Goal: Check status: Check status

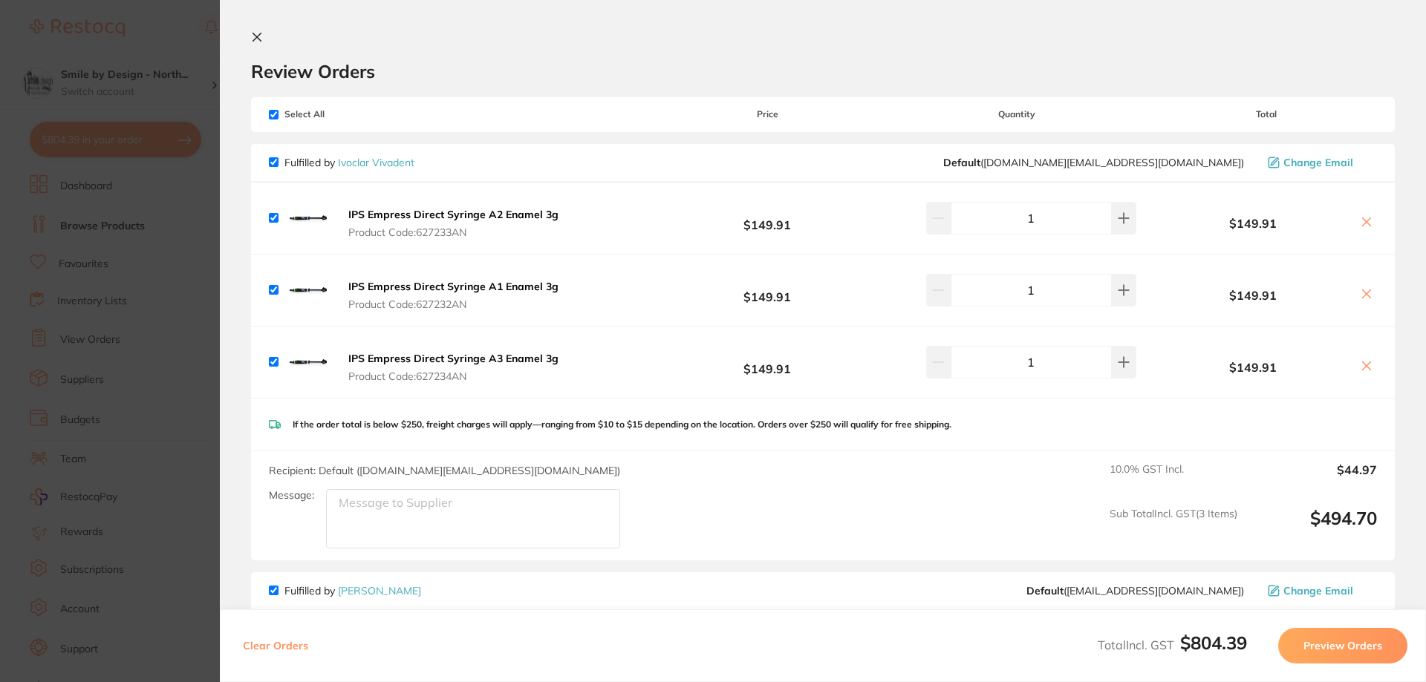
click at [259, 36] on icon at bounding box center [257, 37] width 8 height 8
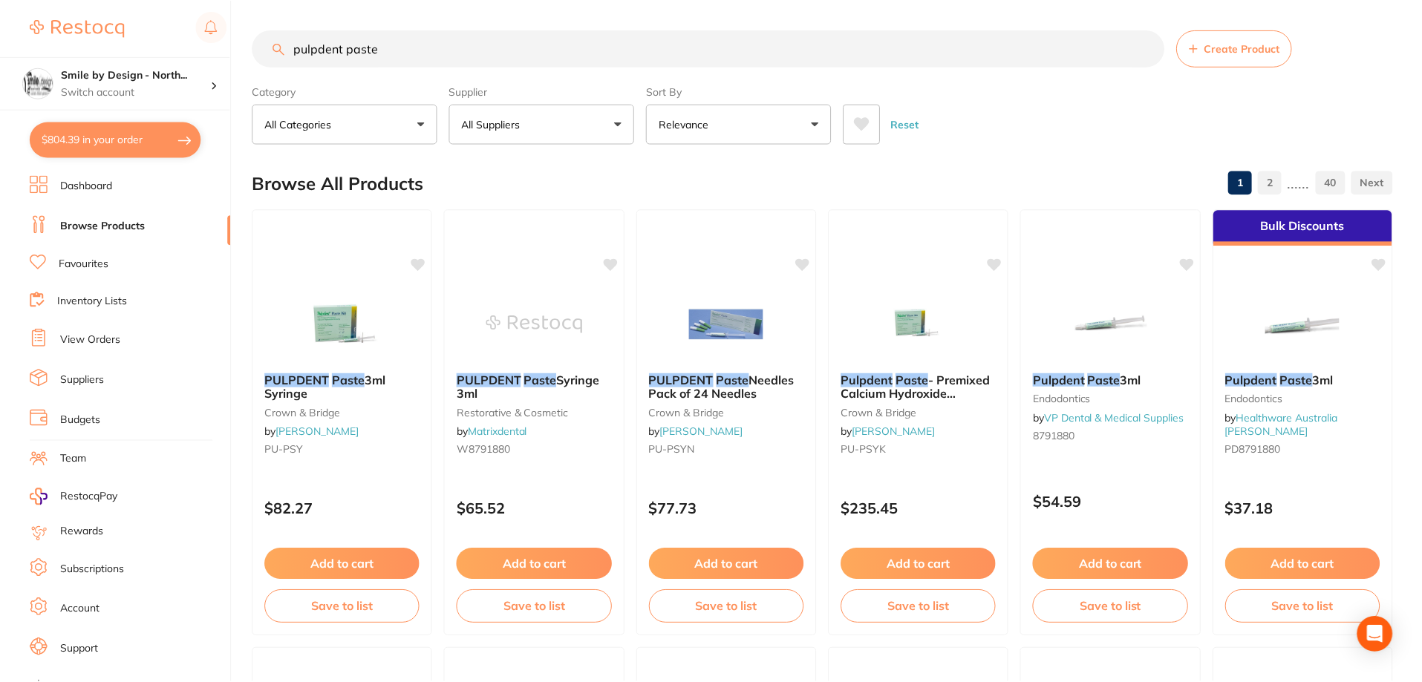
scroll to position [371, 0]
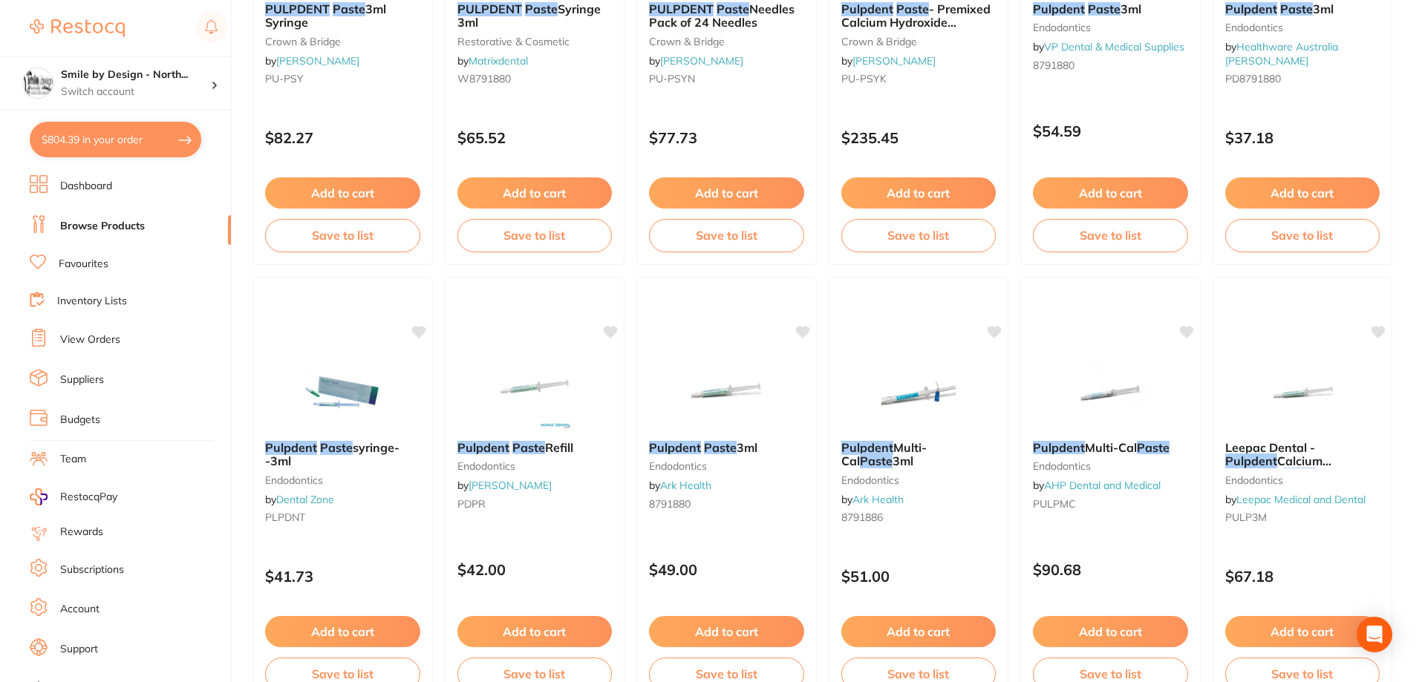
click at [86, 142] on button "$804.39 in your order" at bounding box center [116, 140] width 172 height 36
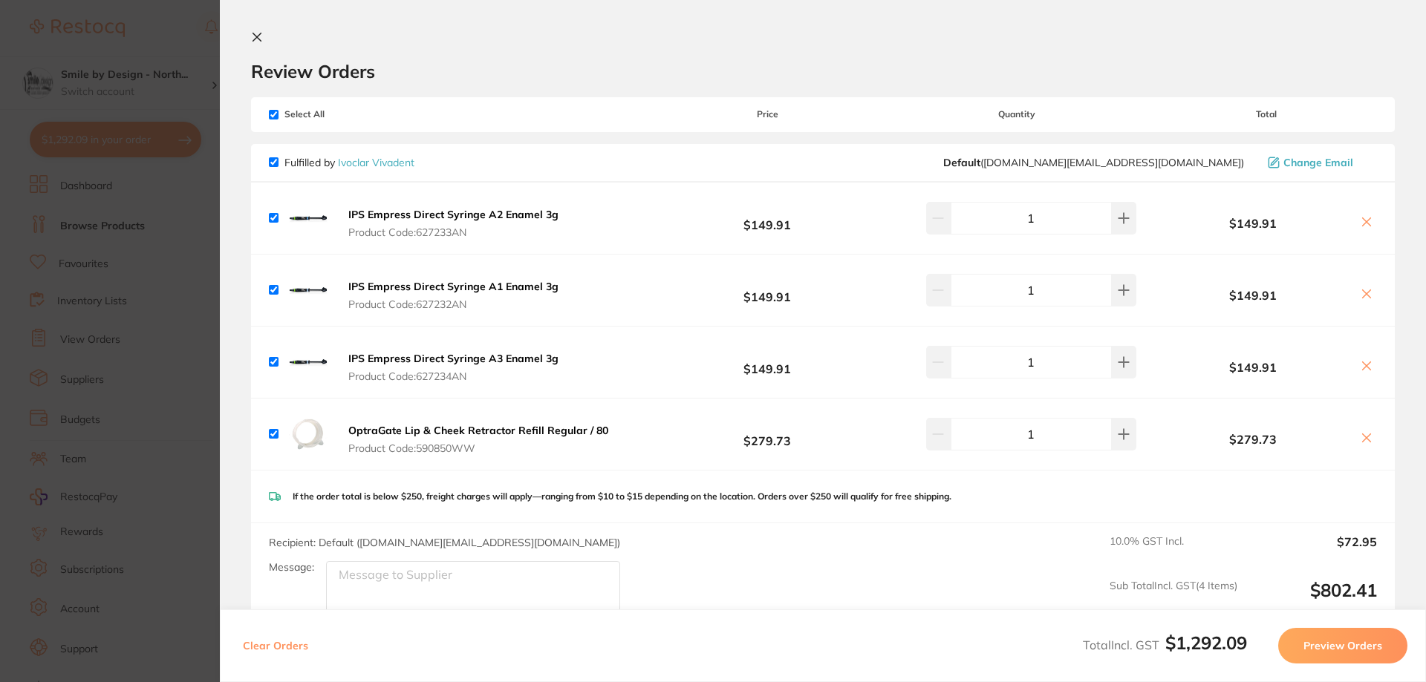
checkbox input "true"
drag, startPoint x: 252, startPoint y: 32, endPoint x: 166, endPoint y: 71, distance: 93.7
click at [252, 33] on icon at bounding box center [257, 37] width 12 height 12
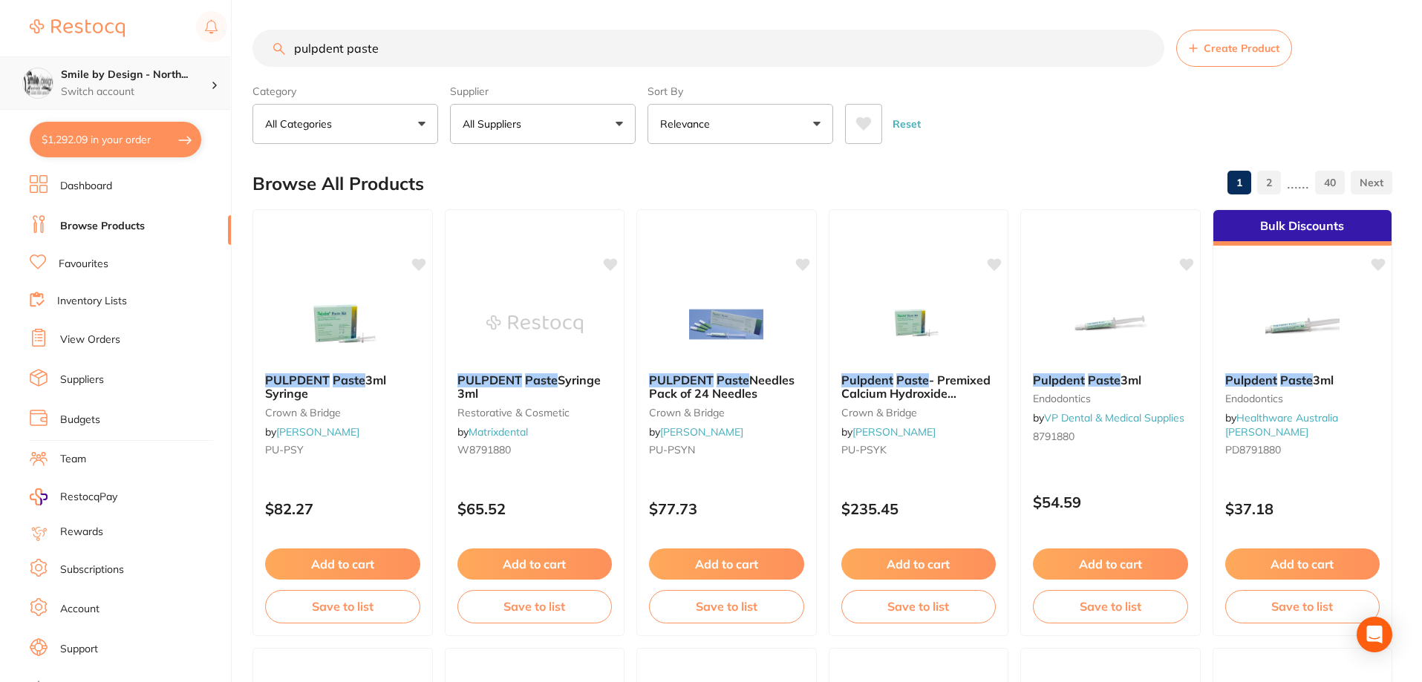
scroll to position [371, 0]
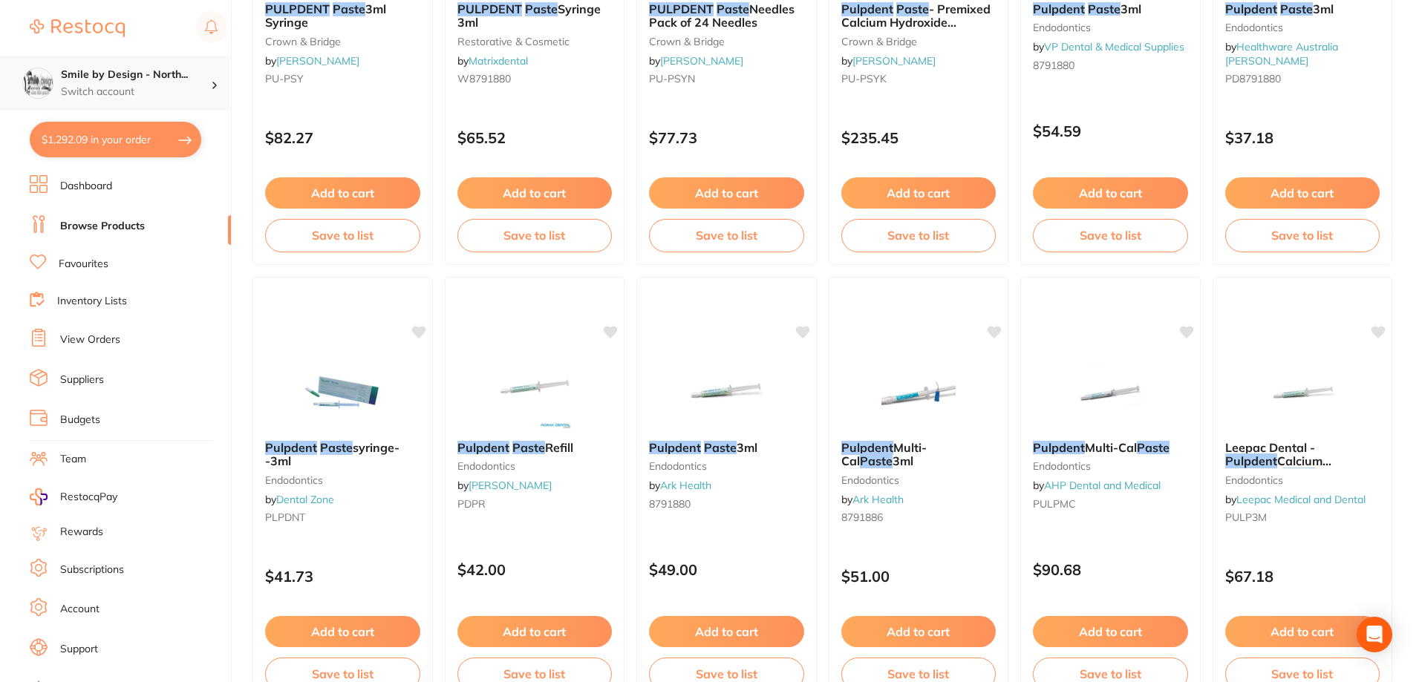
click at [154, 79] on h4 "Smile by Design - North..." at bounding box center [136, 75] width 150 height 15
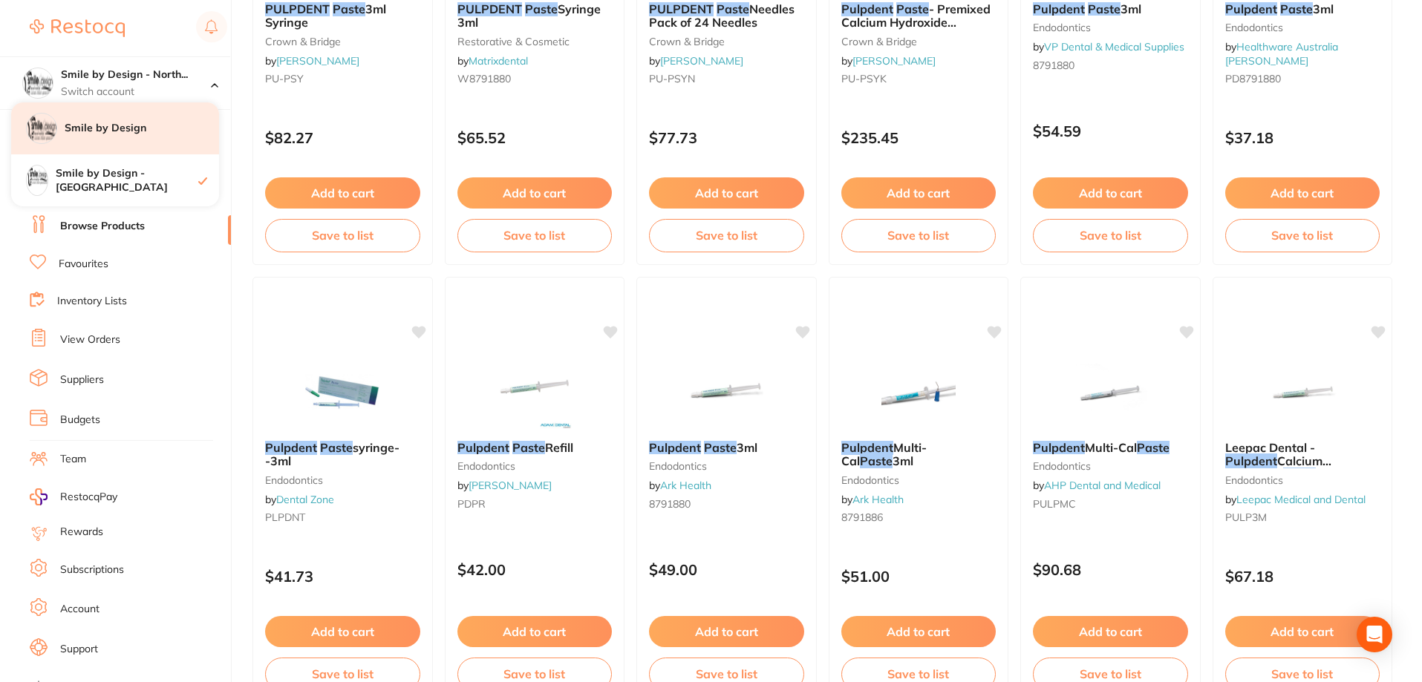
click at [149, 140] on div "Smile by Design" at bounding box center [115, 128] width 208 height 52
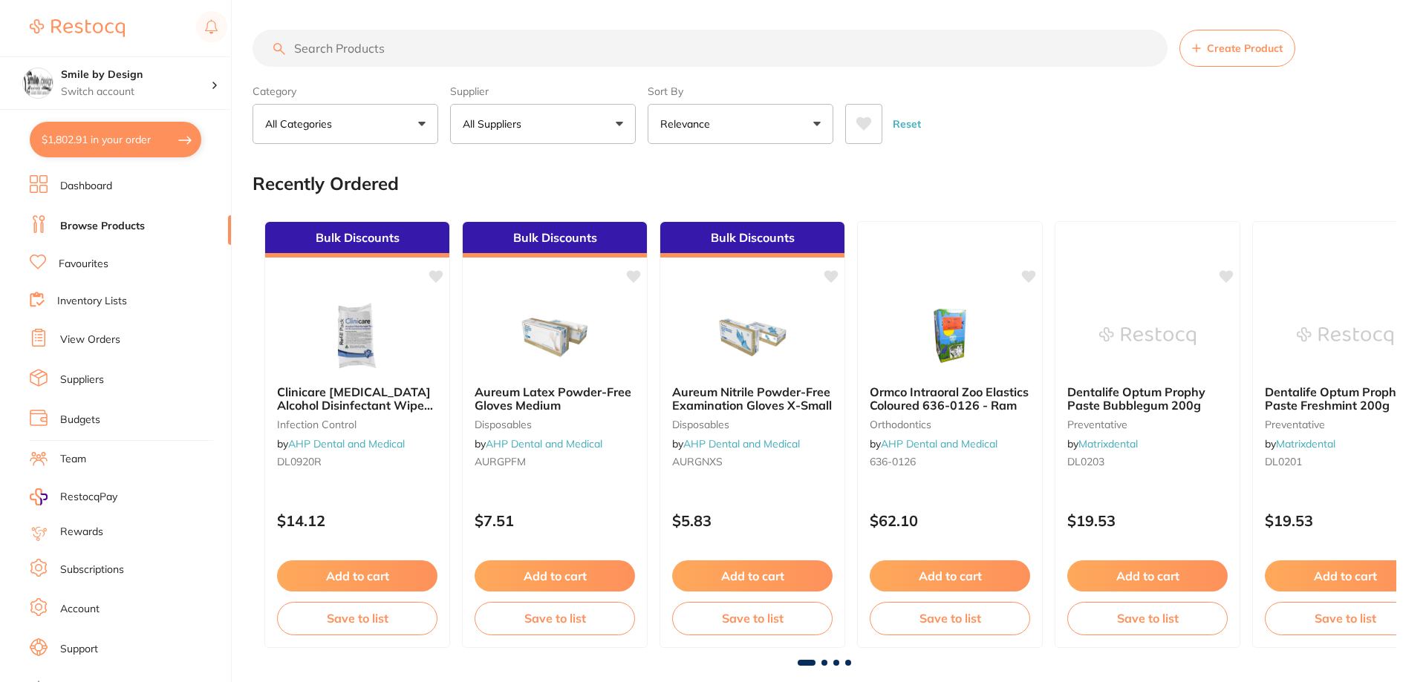
click at [121, 151] on button "$1,802.91 in your order" at bounding box center [116, 140] width 172 height 36
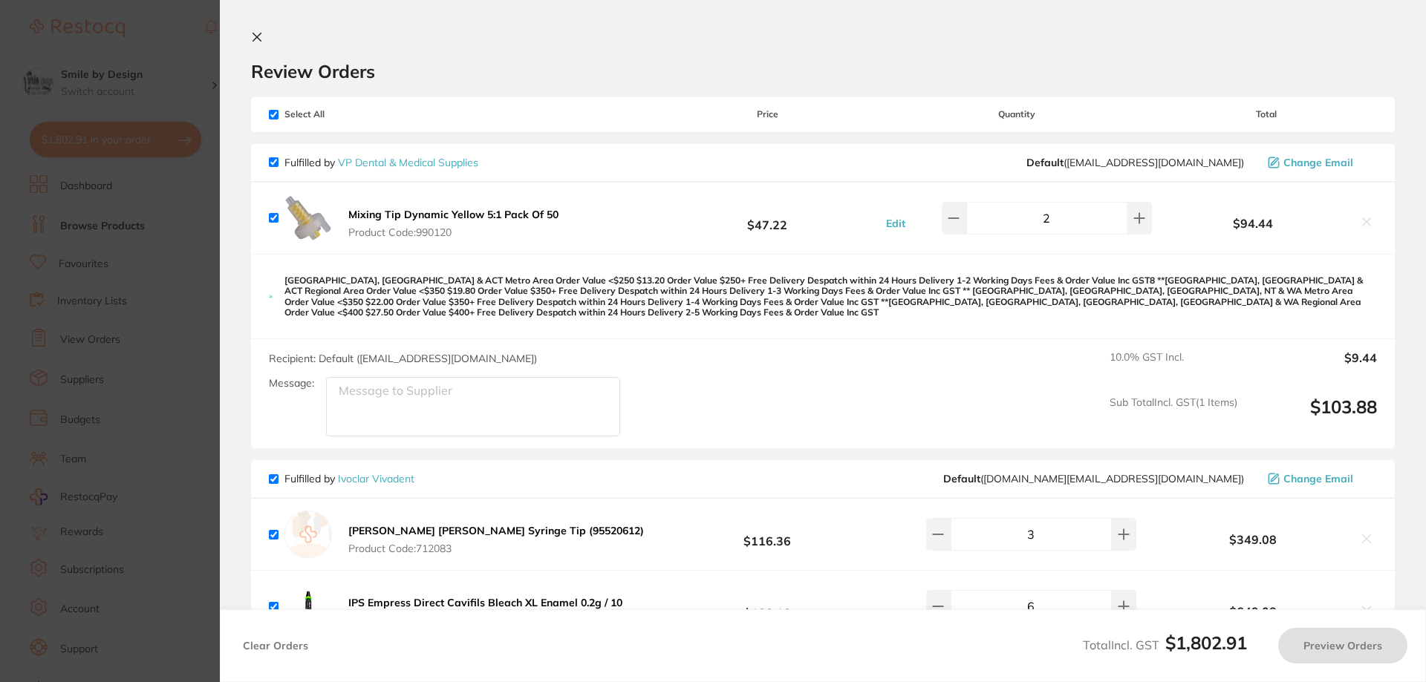
checkbox input "true"
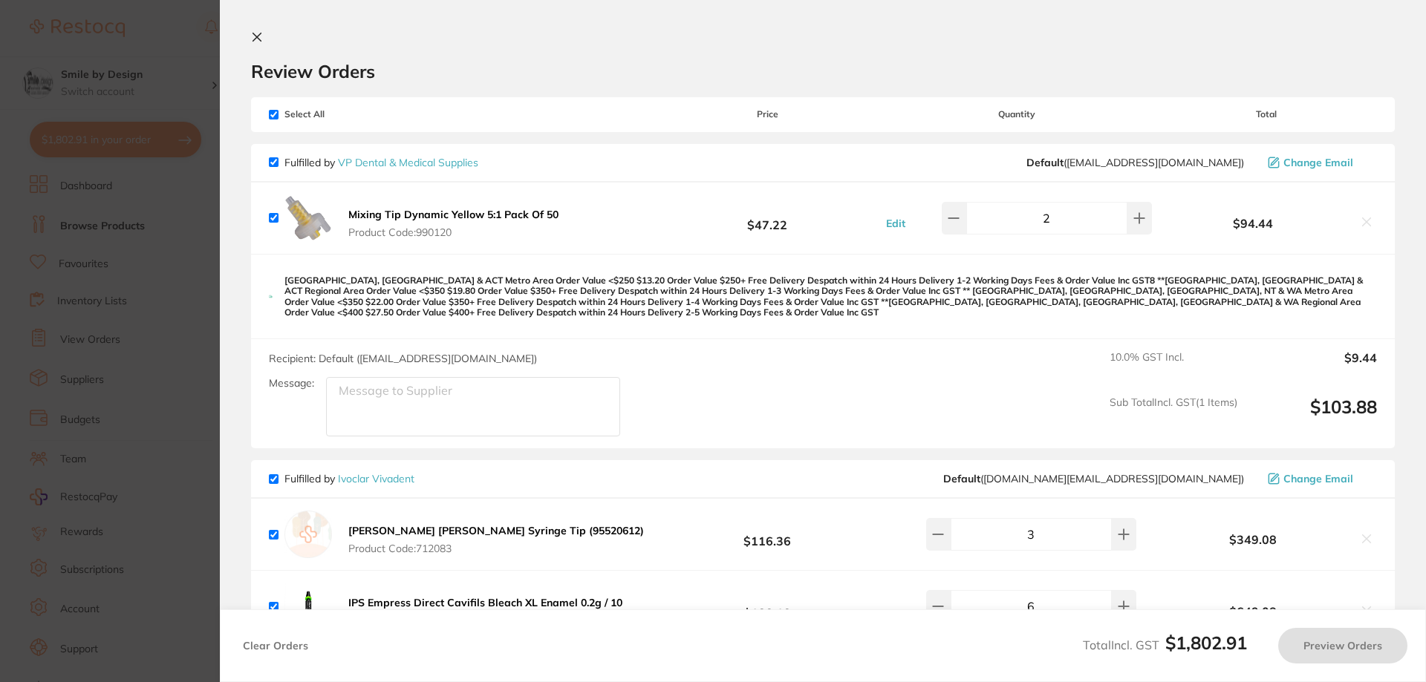
checkbox input "true"
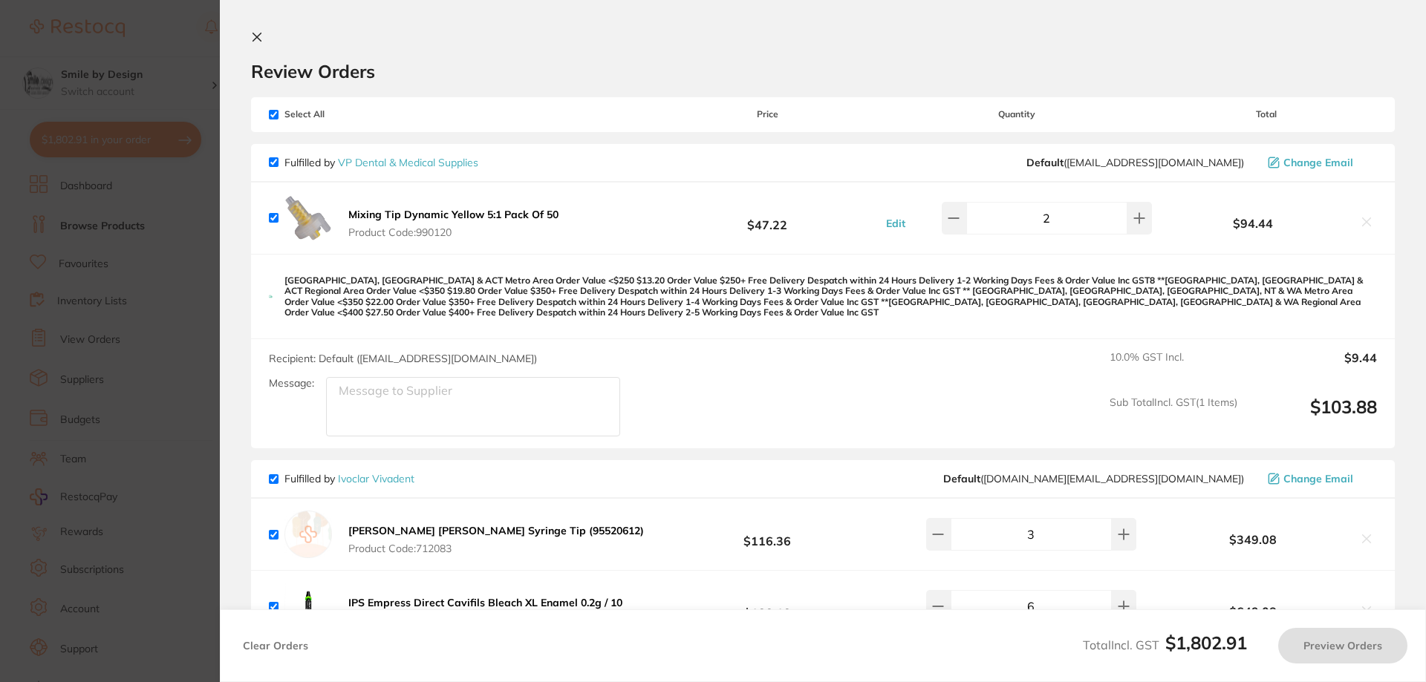
checkbox input "true"
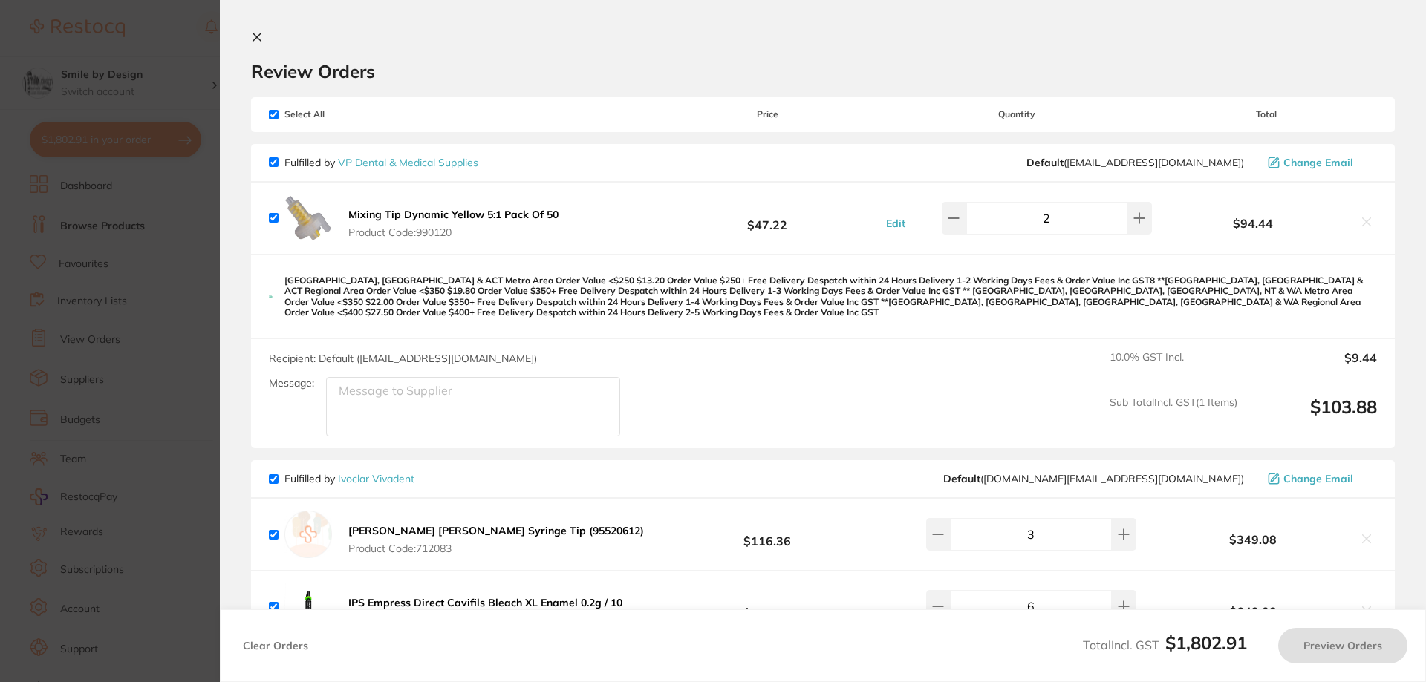
checkbox input "true"
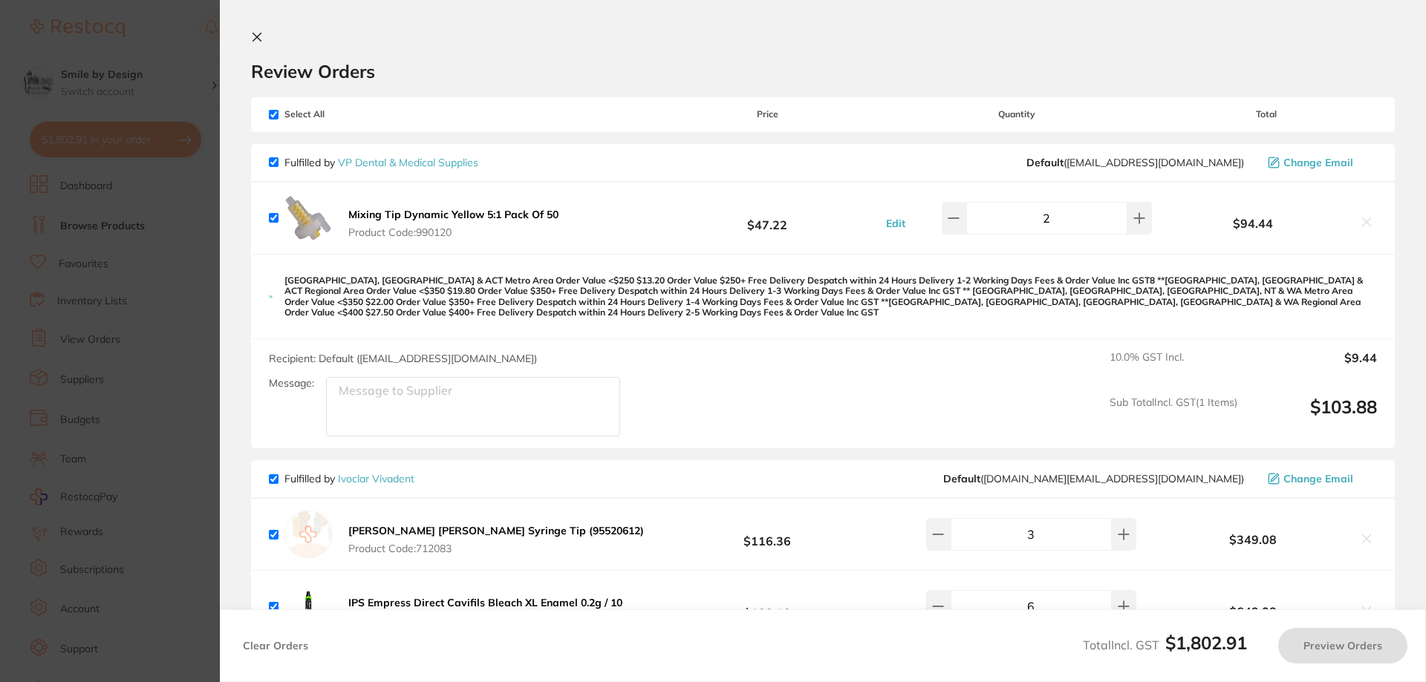
checkbox input "true"
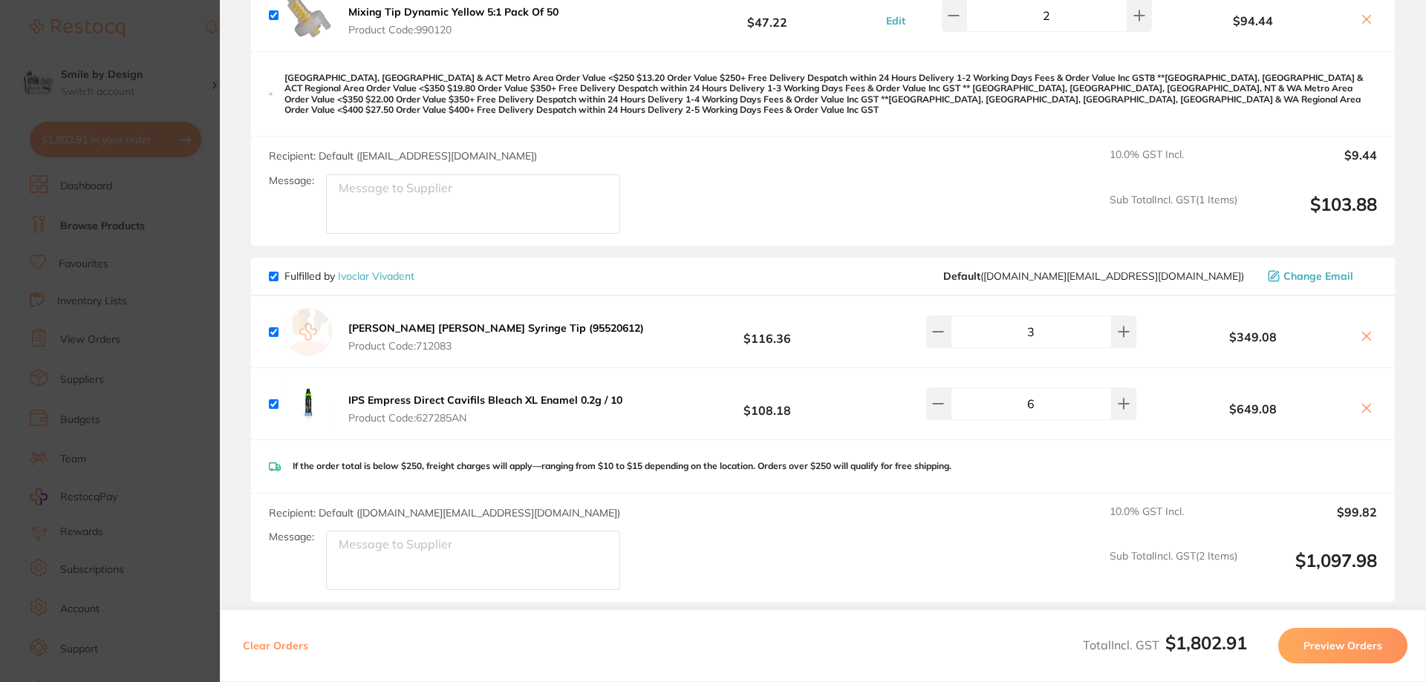
click at [475, 322] on b "Stern Weber Syringe Tip (95520612)" at bounding box center [496, 328] width 296 height 13
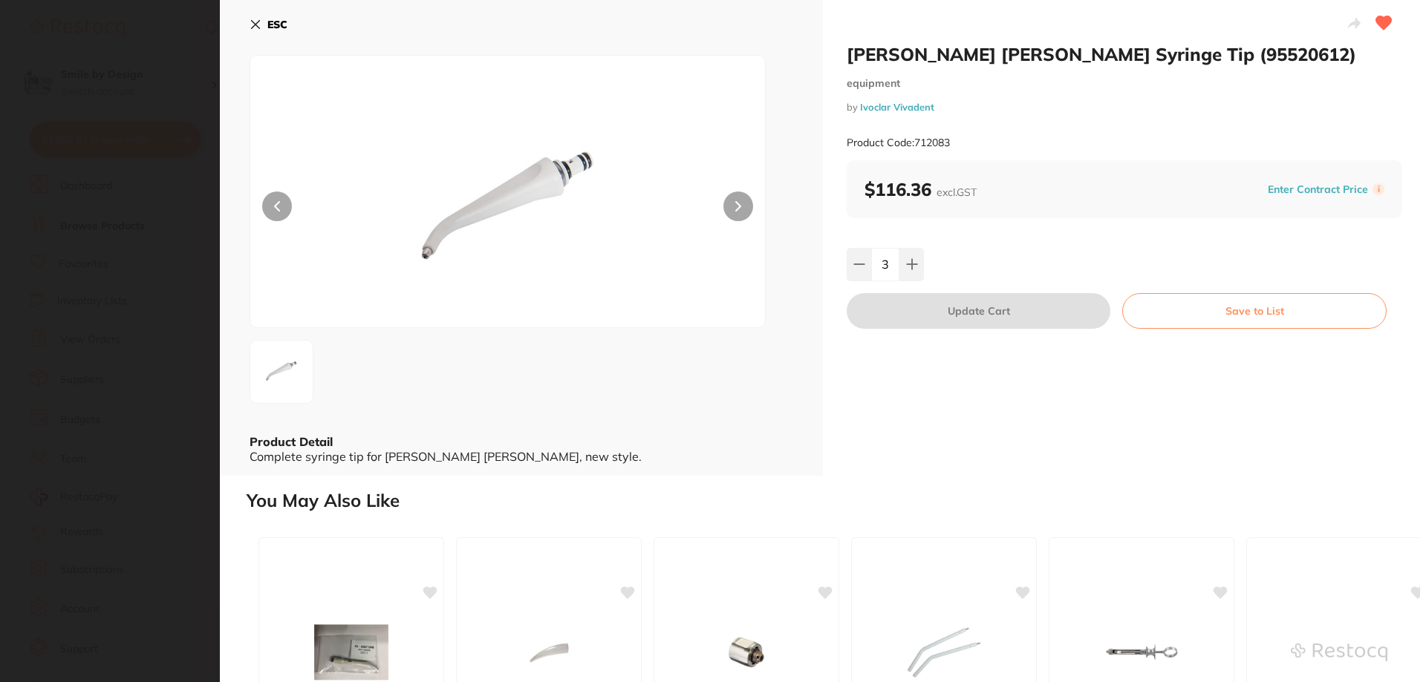
click at [258, 26] on icon at bounding box center [256, 25] width 8 height 8
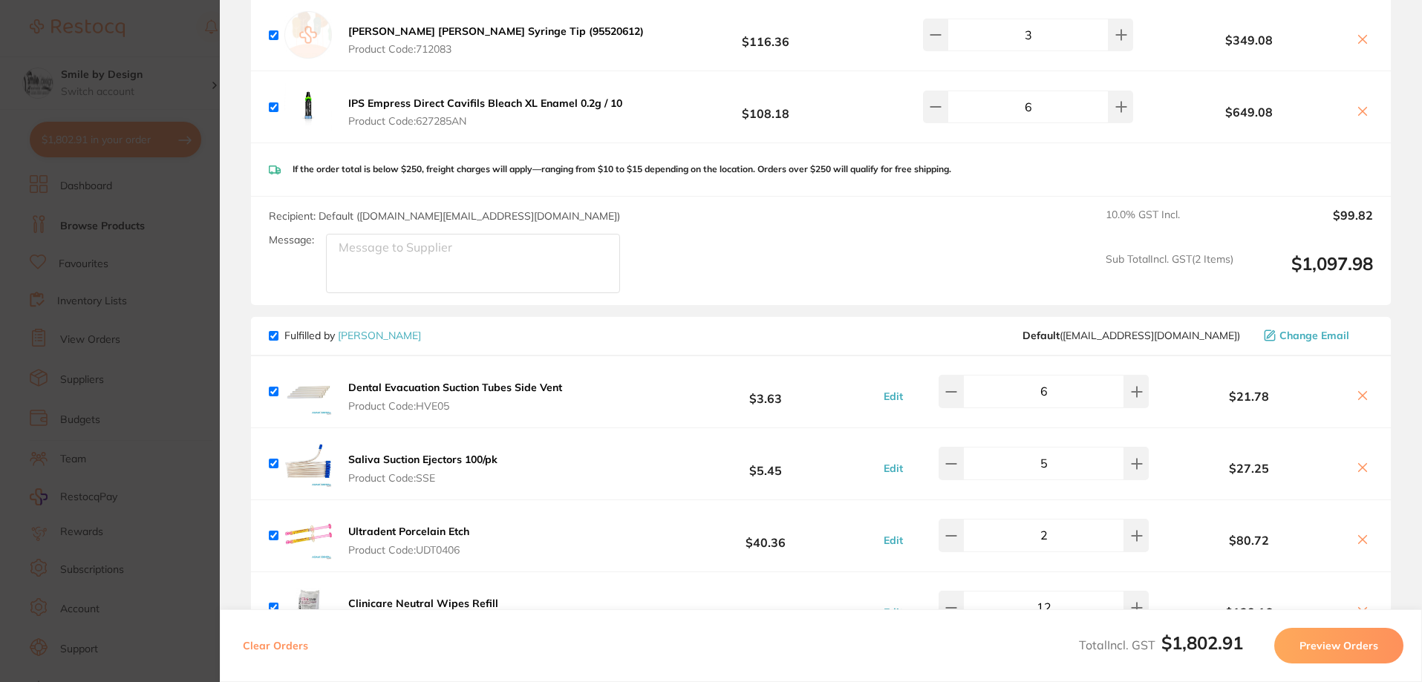
scroll to position [723, 0]
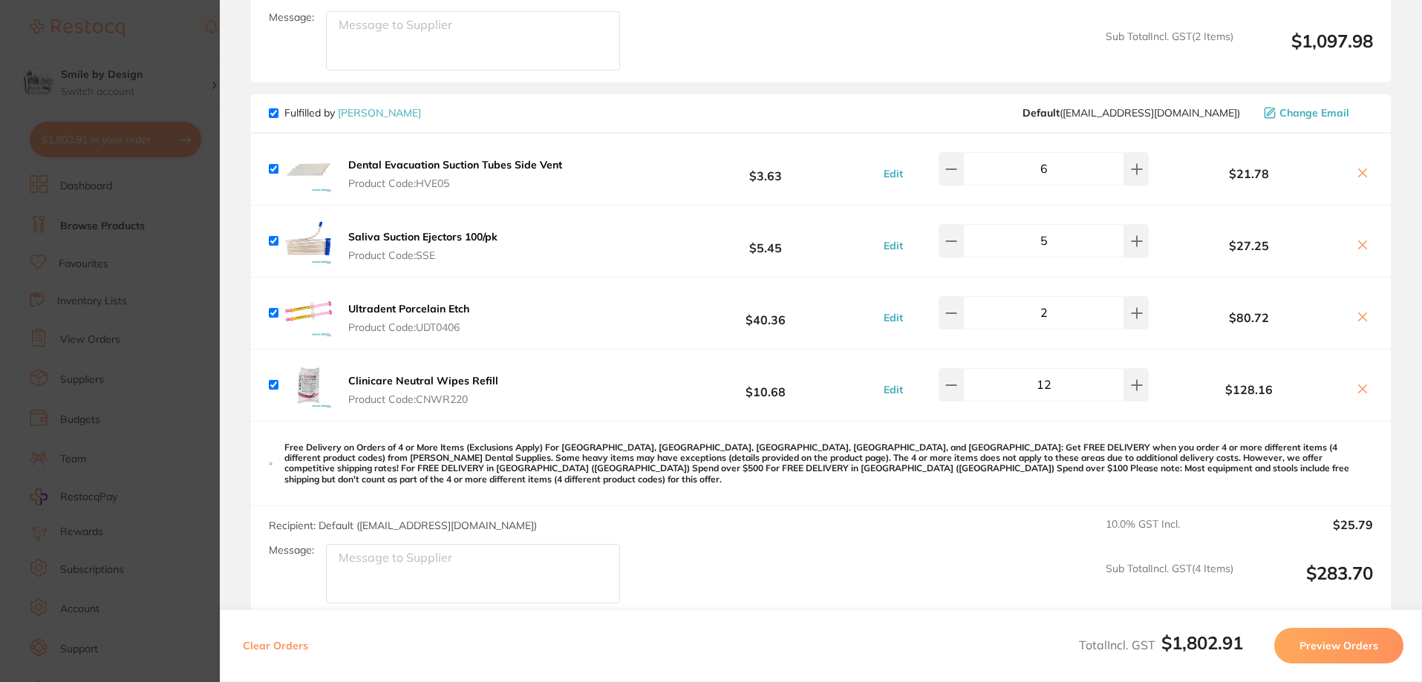
click at [182, 284] on section "Update RRP Set your pre negotiated price for this item. Item Agreed RRP (excl. …" at bounding box center [711, 341] width 1422 height 682
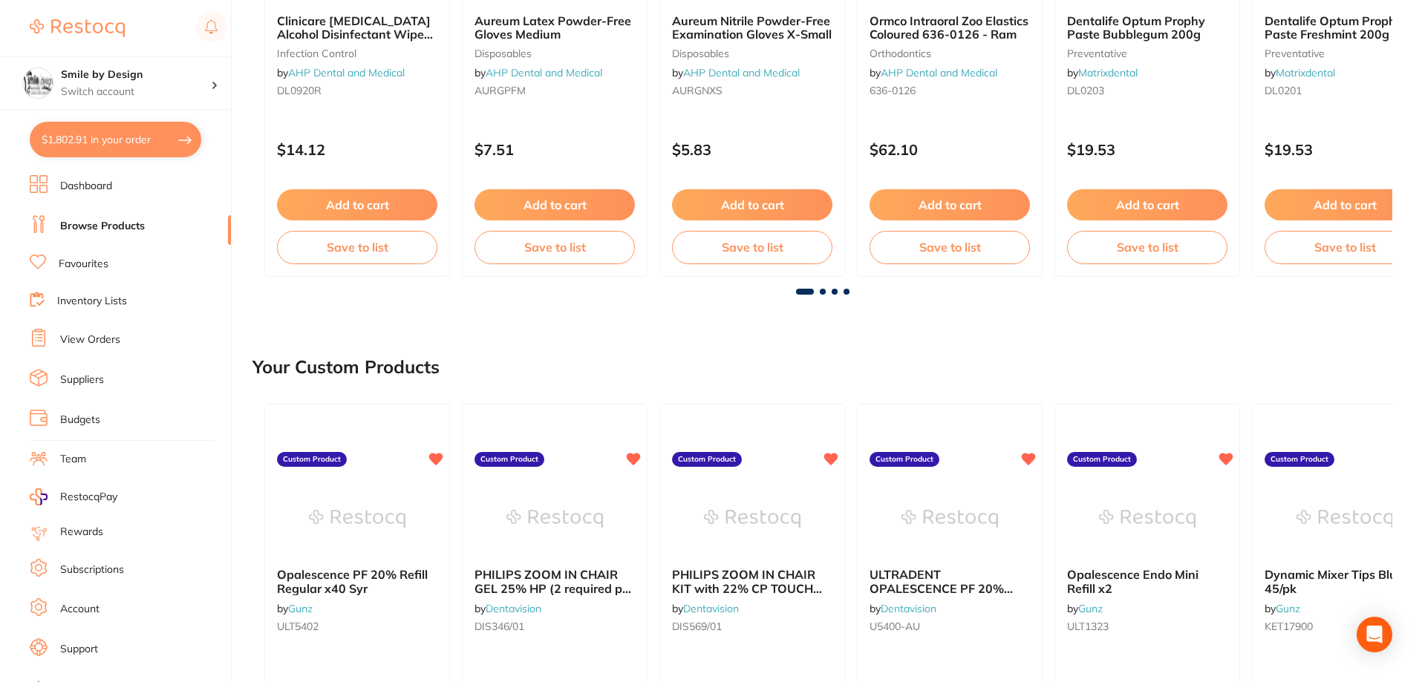
click at [89, 342] on link "View Orders" at bounding box center [90, 340] width 60 height 15
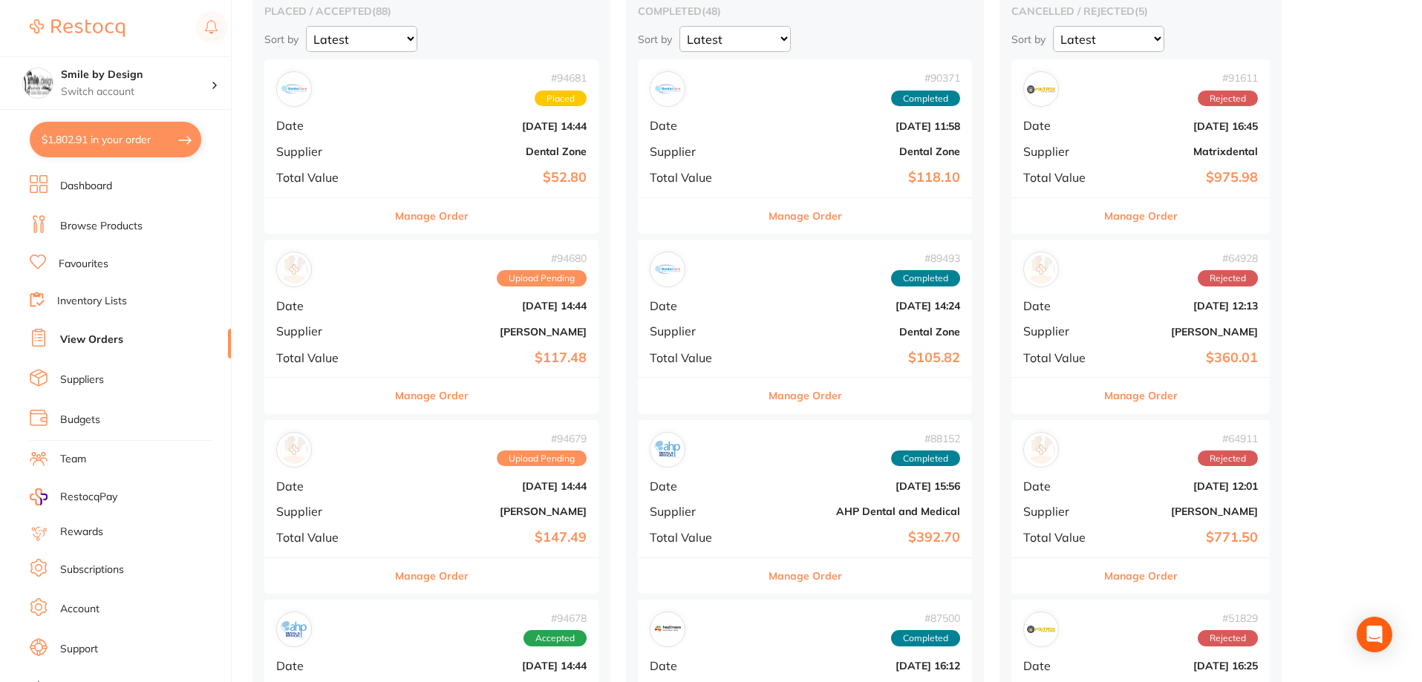
scroll to position [149, 0]
click at [446, 319] on div "# 94680 Upload Pending Date Sept 25 2025, 14:44 Supplier Adam Dental Total Valu…" at bounding box center [431, 307] width 334 height 137
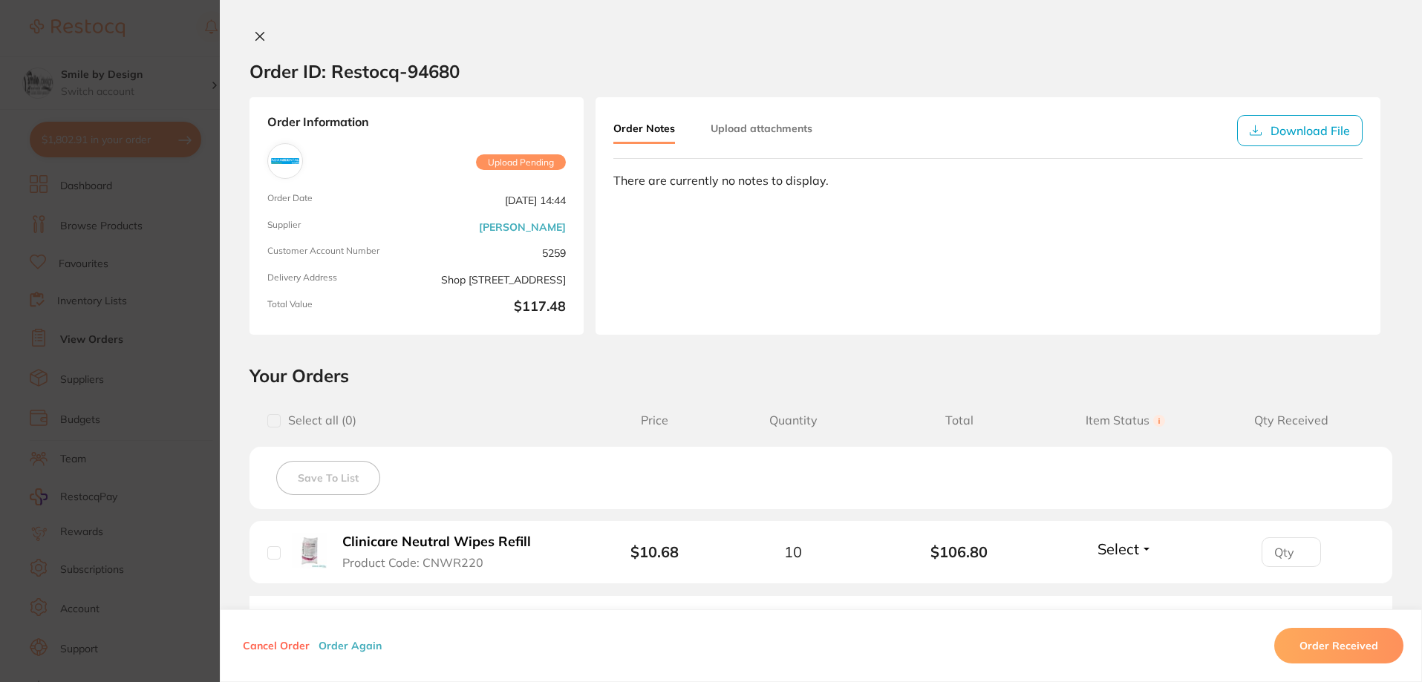
click at [784, 366] on h2 "Your Orders" at bounding box center [821, 376] width 1143 height 22
click at [261, 36] on icon at bounding box center [260, 36] width 12 height 12
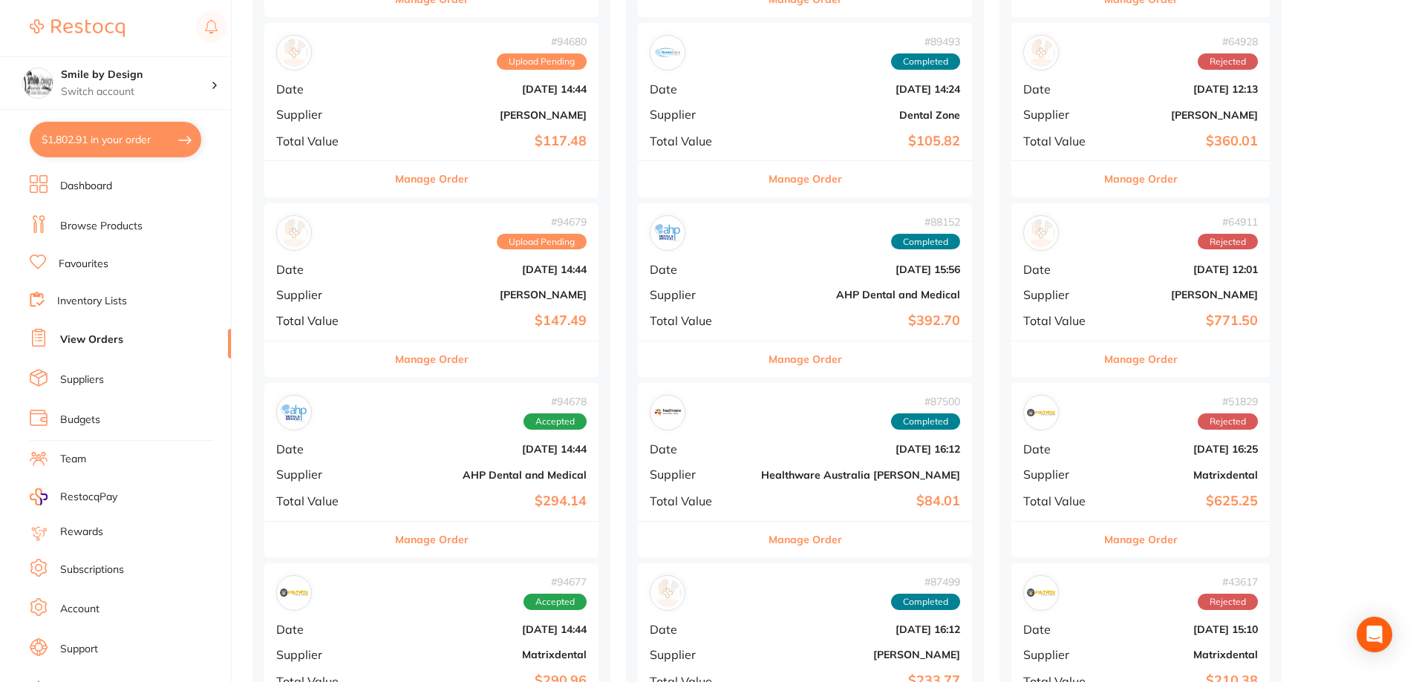
scroll to position [371, 0]
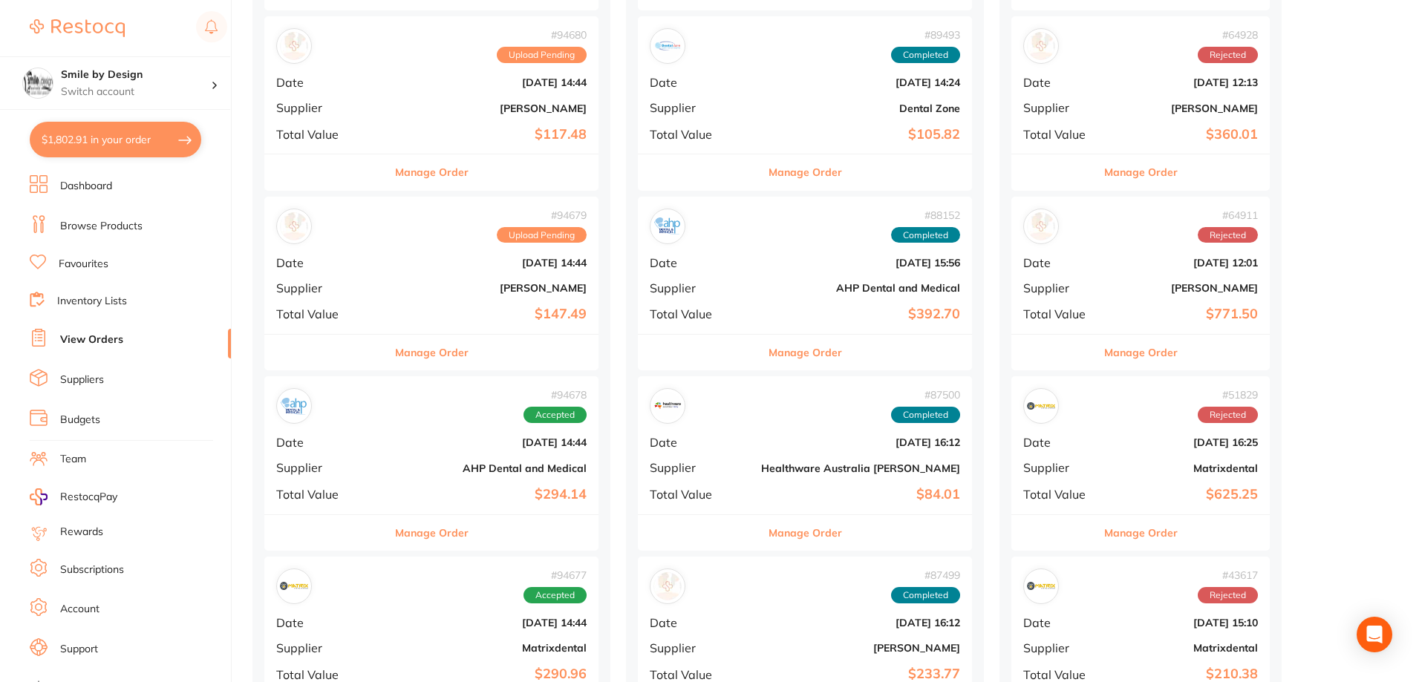
click at [126, 140] on button "$1,802.91 in your order" at bounding box center [116, 140] width 172 height 36
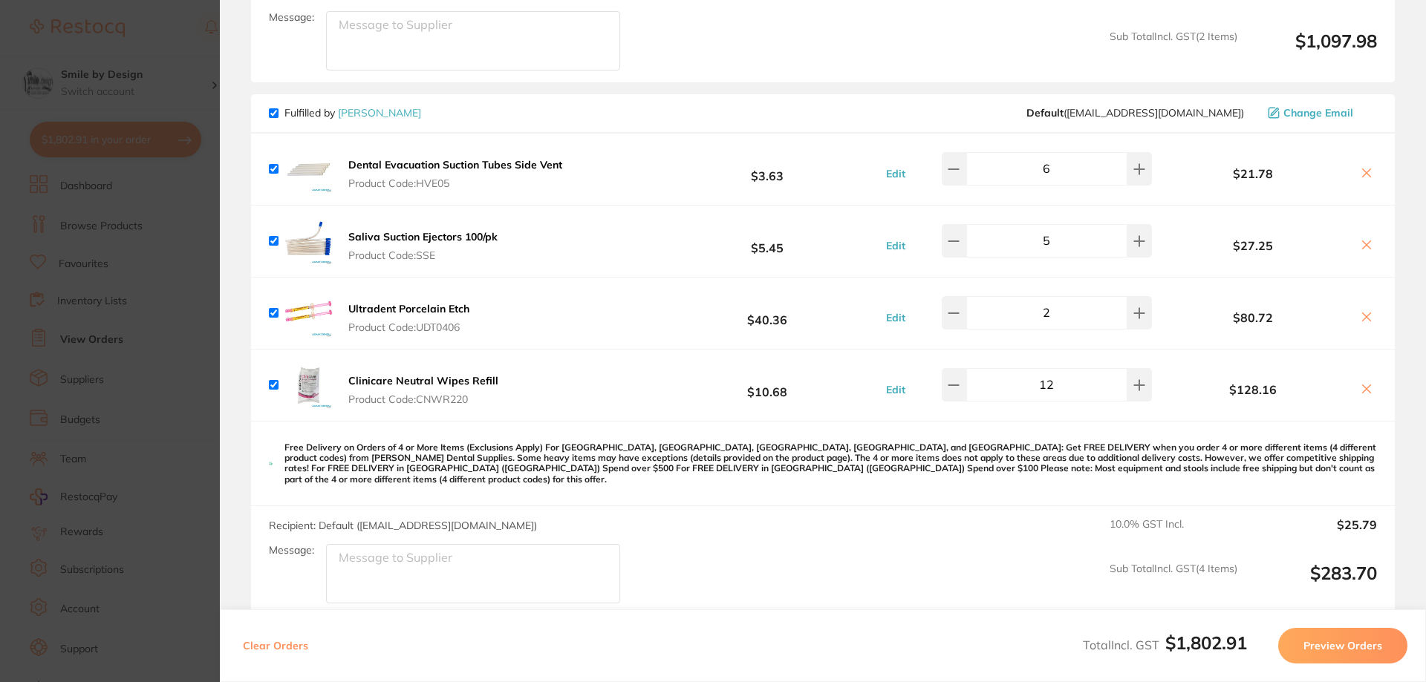
scroll to position [797, 0]
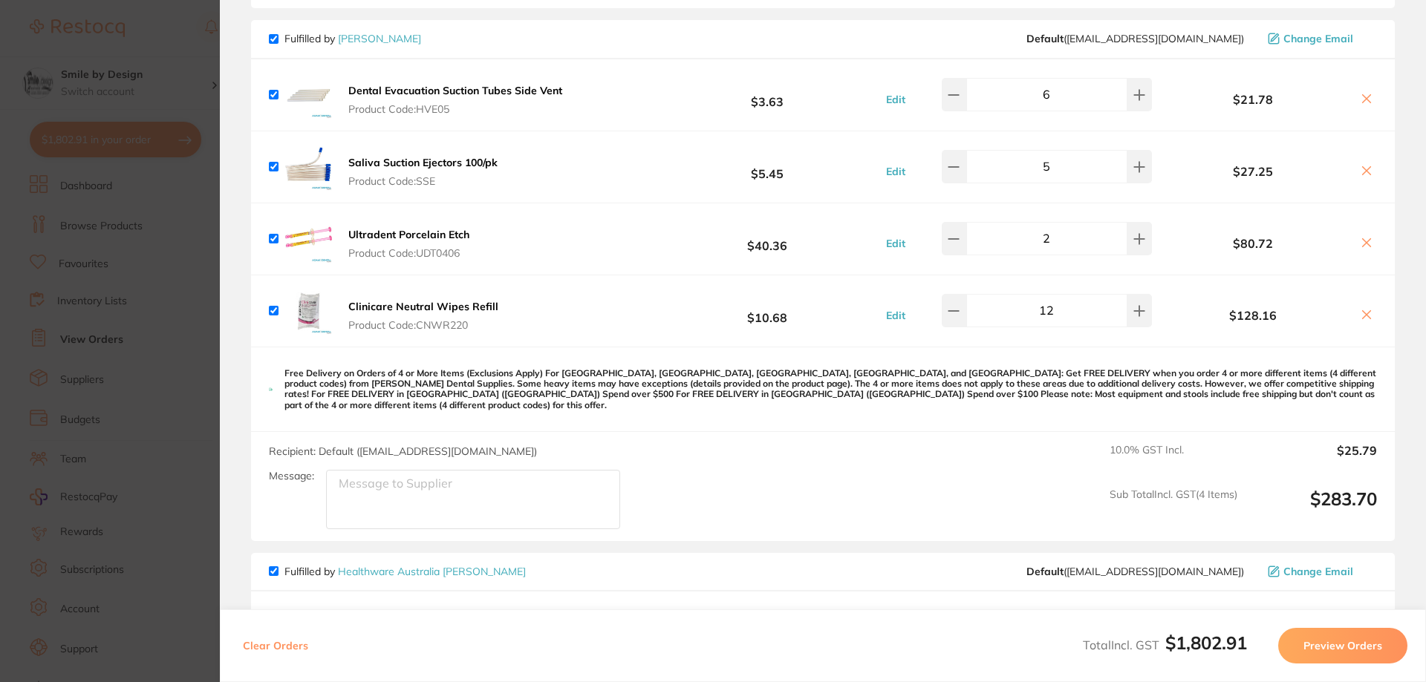
click at [1372, 307] on div "Clinicare Neutral Wipes Refill Product Code: CNWR220 $10.68 Edit 12 $128.16" at bounding box center [823, 310] width 1144 height 71
click at [1371, 308] on button at bounding box center [1366, 316] width 21 height 16
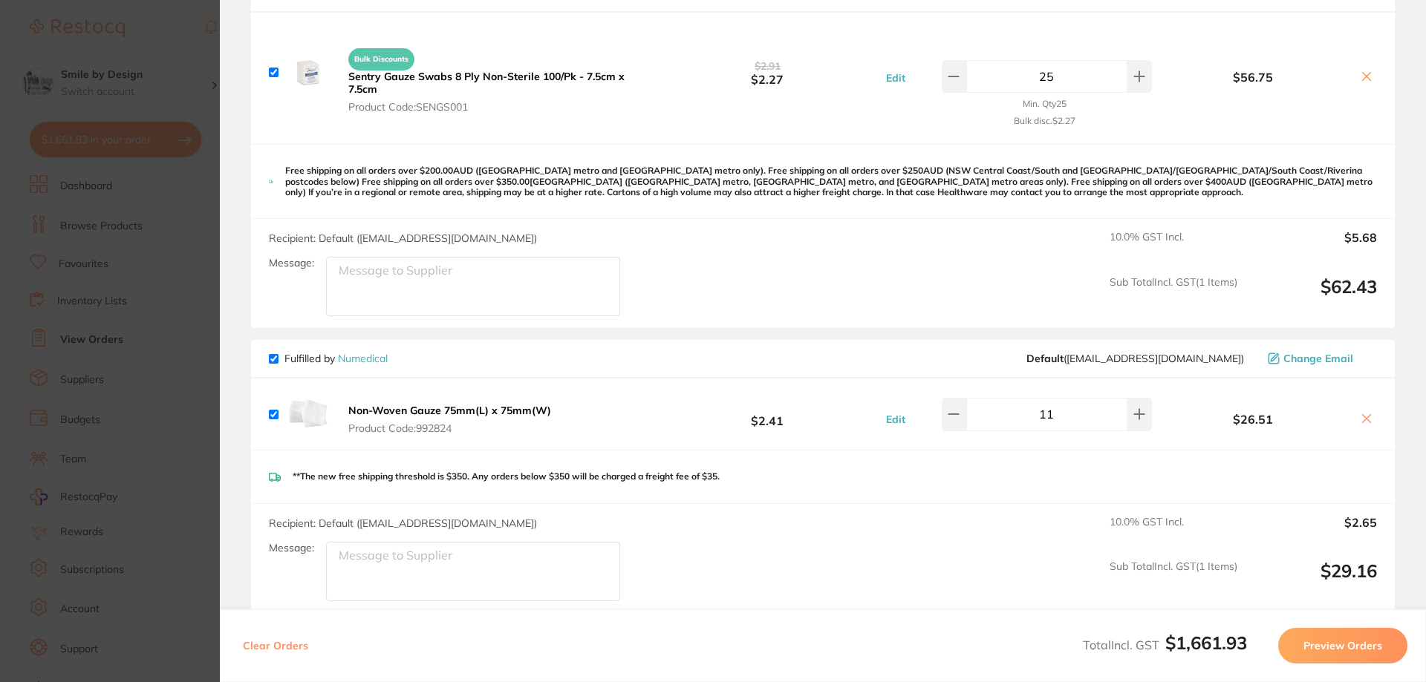
scroll to position [1317, 0]
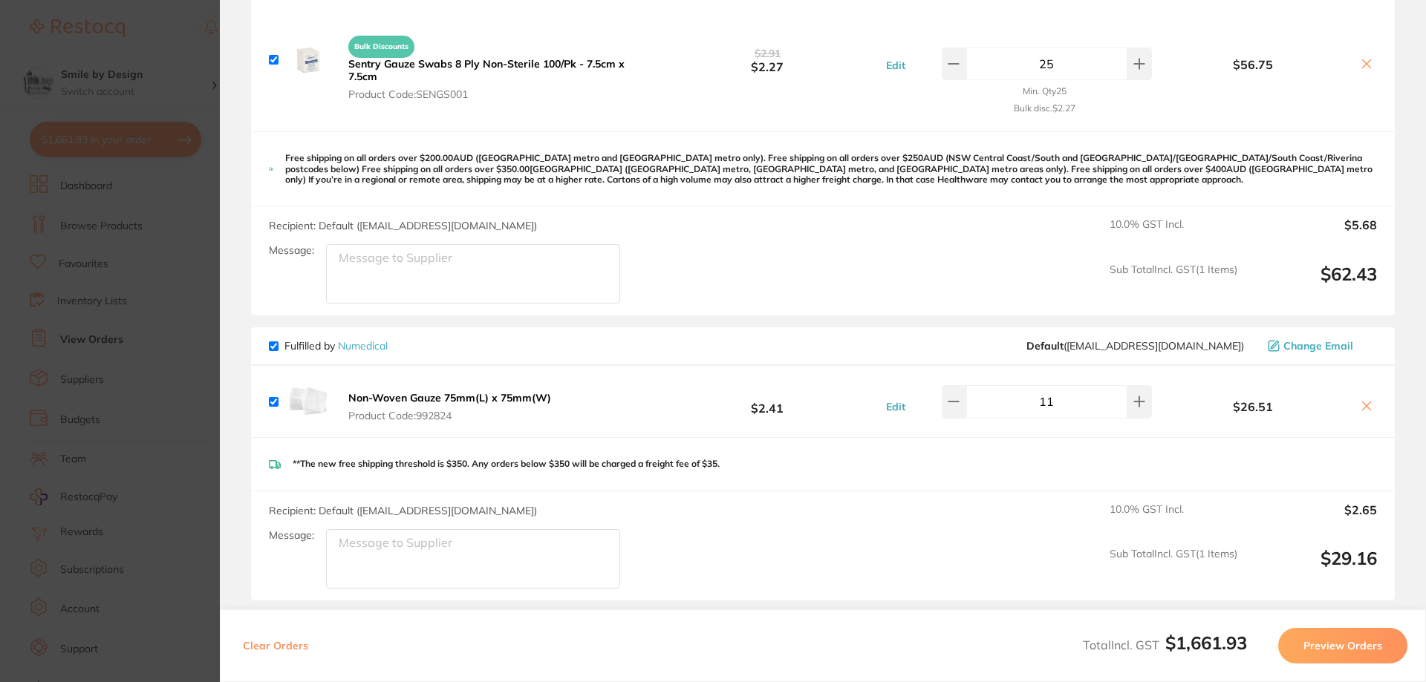
click at [1360, 400] on icon at bounding box center [1366, 406] width 12 height 12
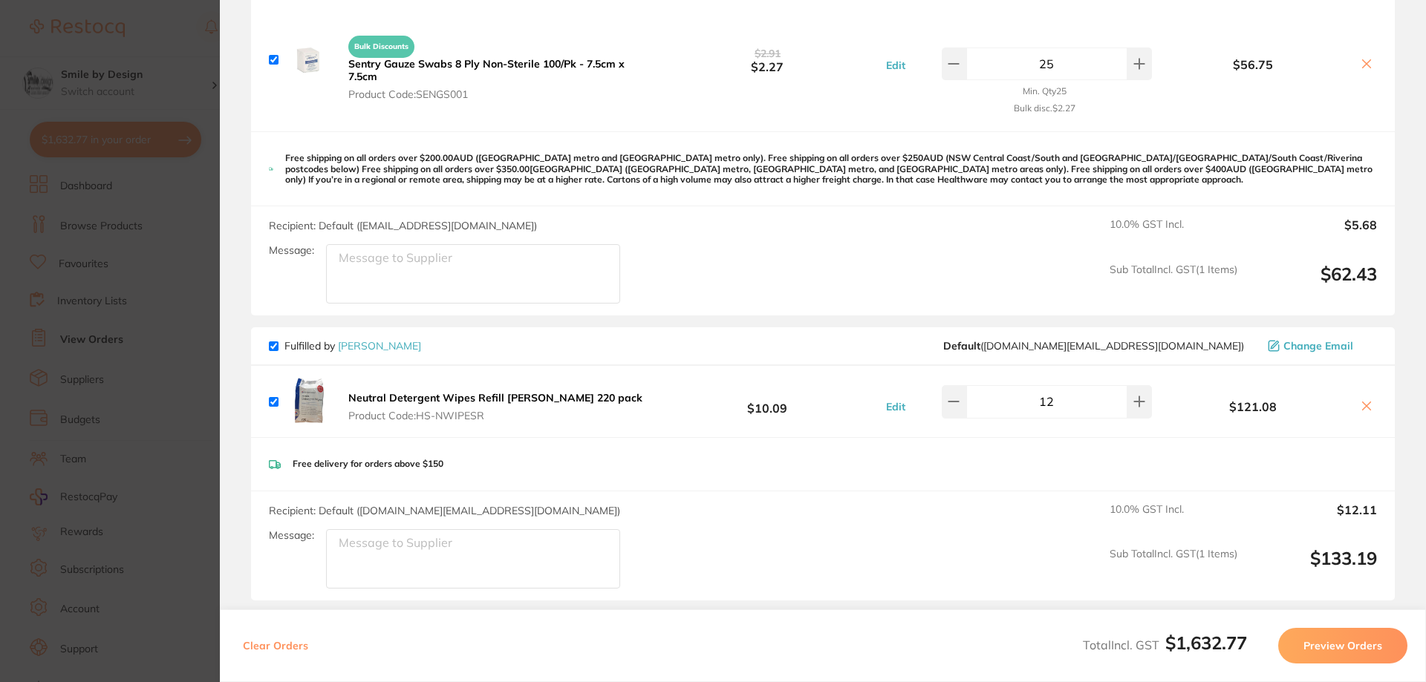
click at [1364, 400] on icon at bounding box center [1366, 406] width 12 height 12
checkbox input "true"
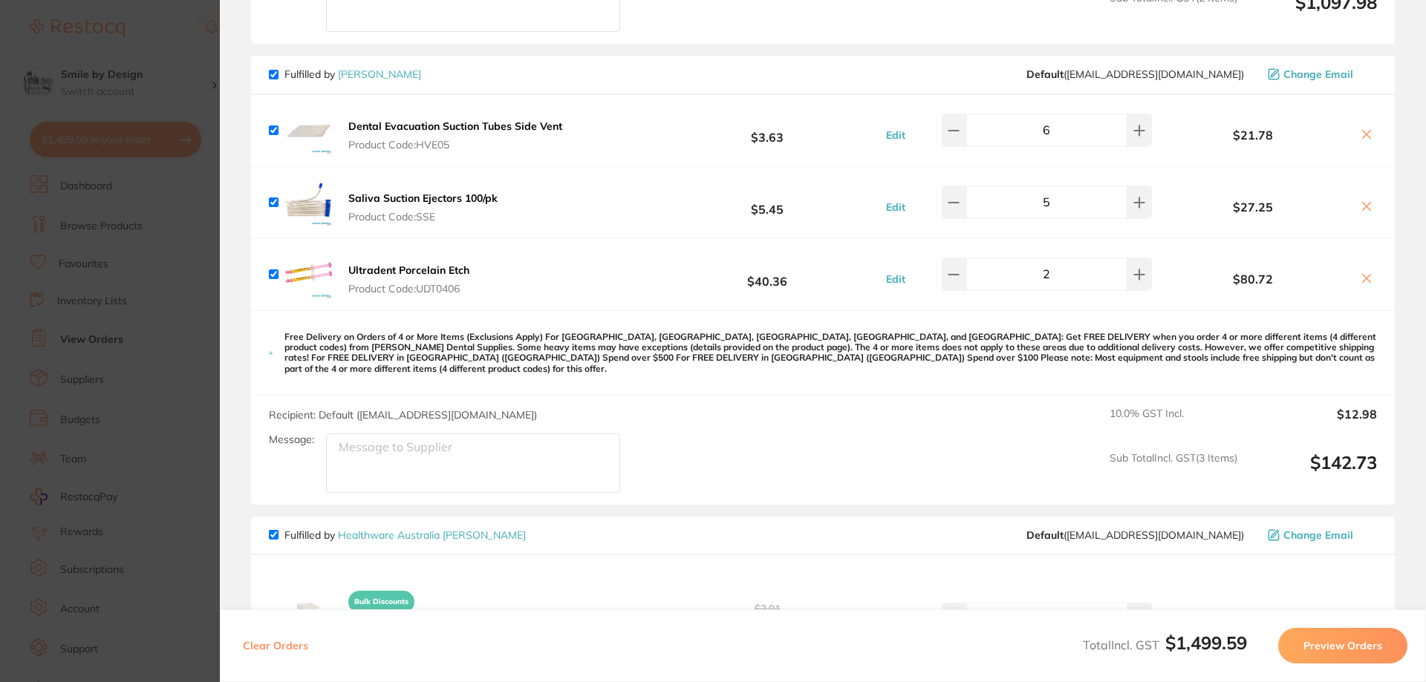
scroll to position [723, 0]
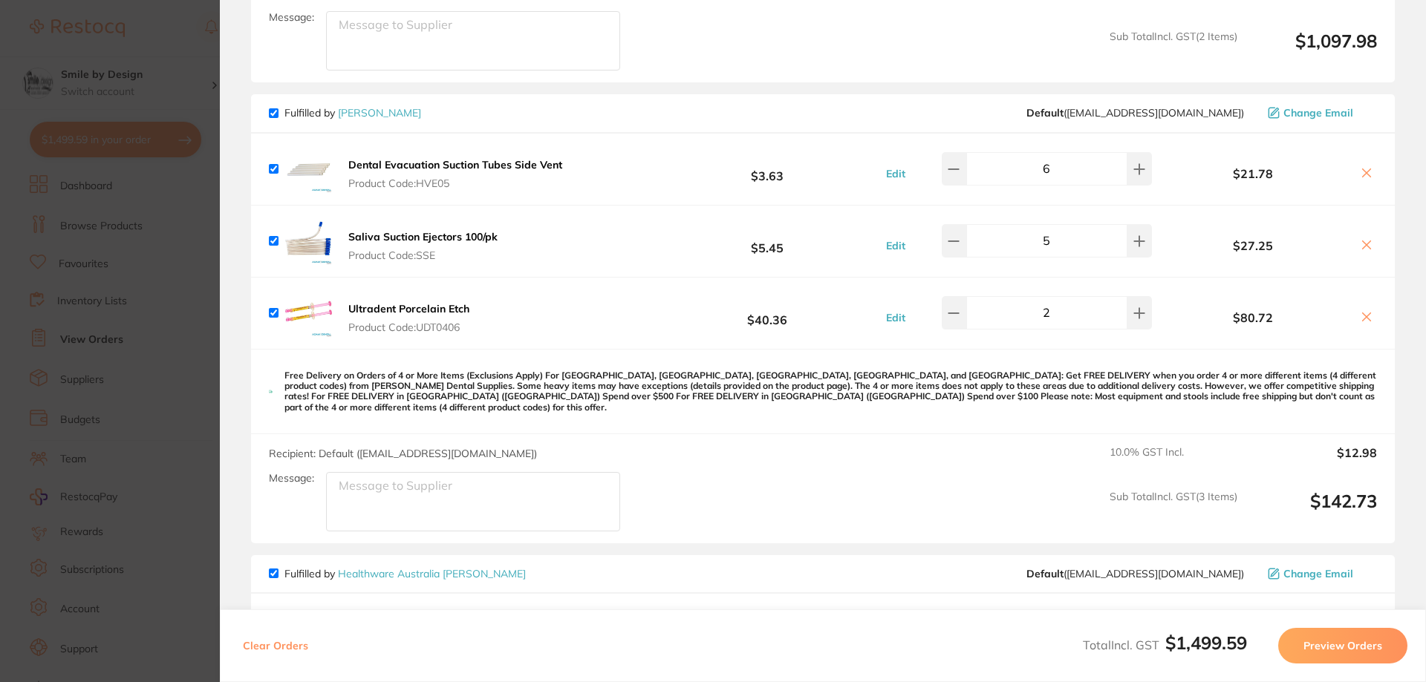
click at [163, 232] on section "Update RRP Set your pre negotiated price for this item. Item Agreed RRP (excl. …" at bounding box center [713, 341] width 1426 height 682
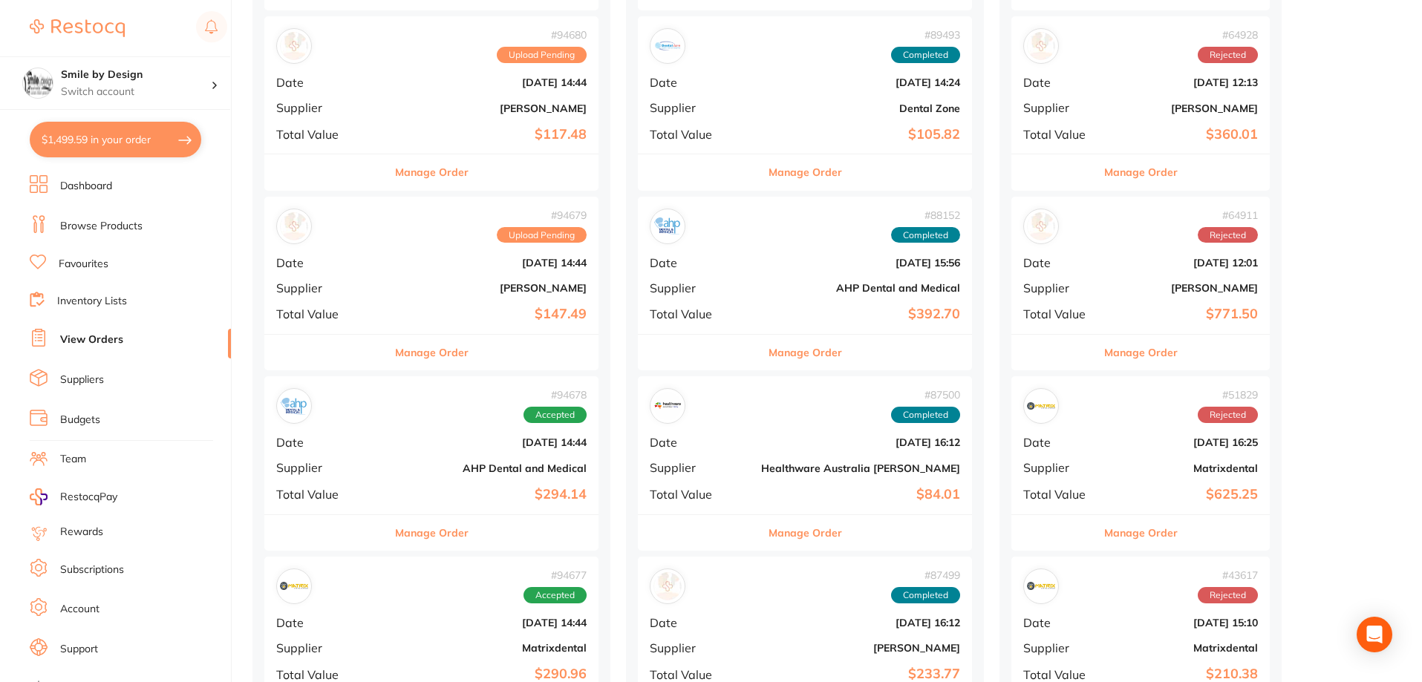
scroll to position [297, 0]
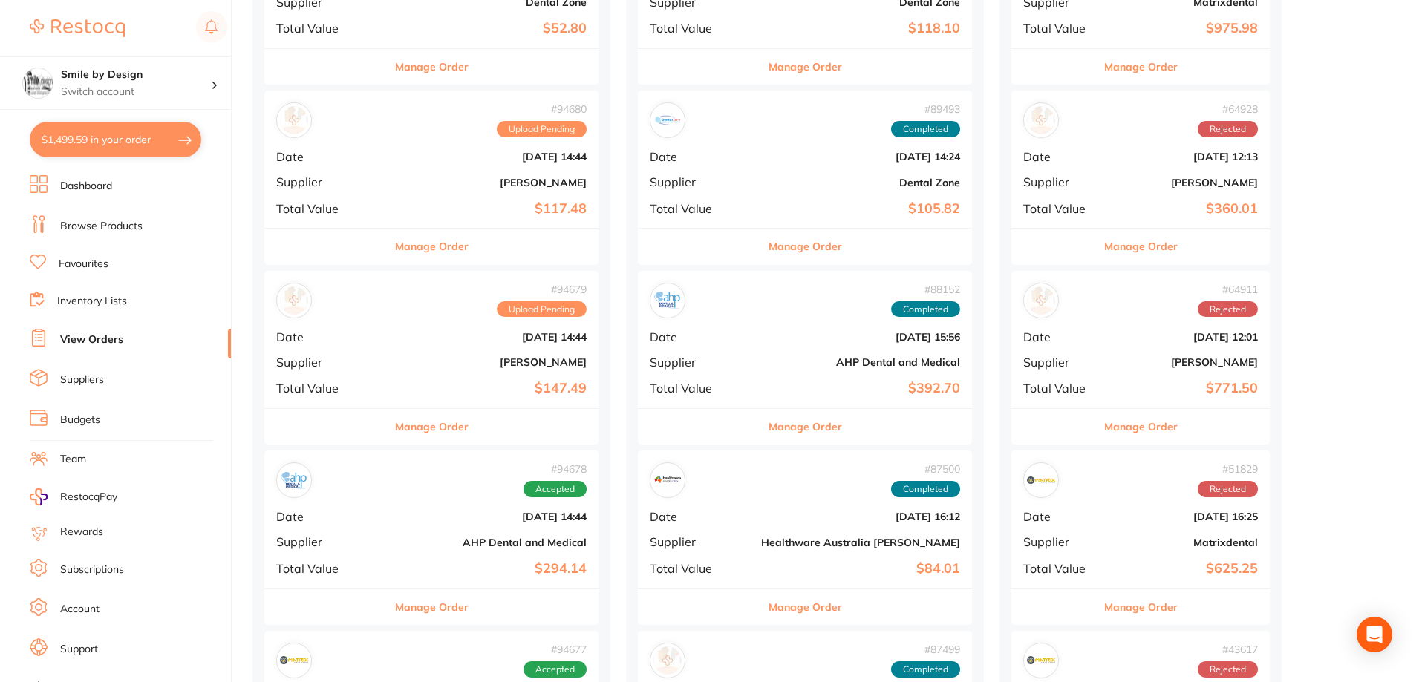
click at [461, 376] on div "# 94679 Upload Pending Date Sept 25 2025, 14:44 Supplier Henry Schein Halas Tot…" at bounding box center [431, 339] width 334 height 137
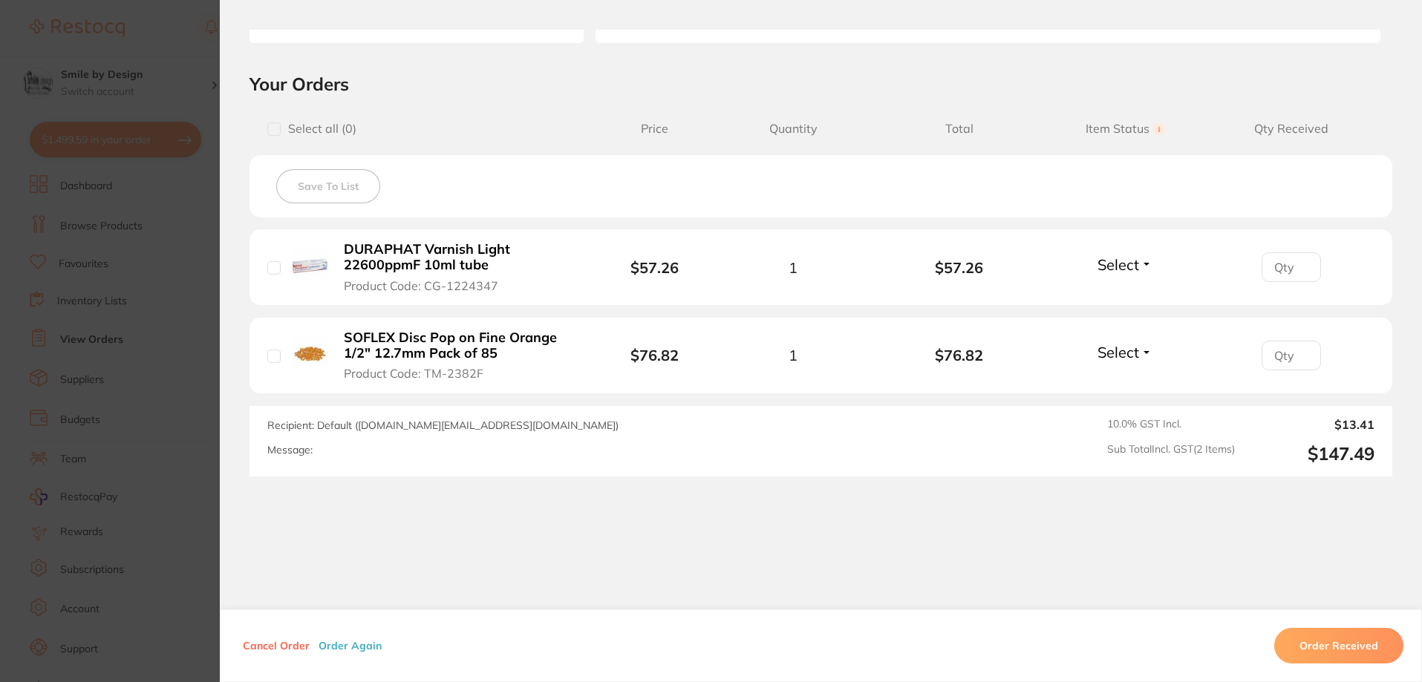
scroll to position [307, 0]
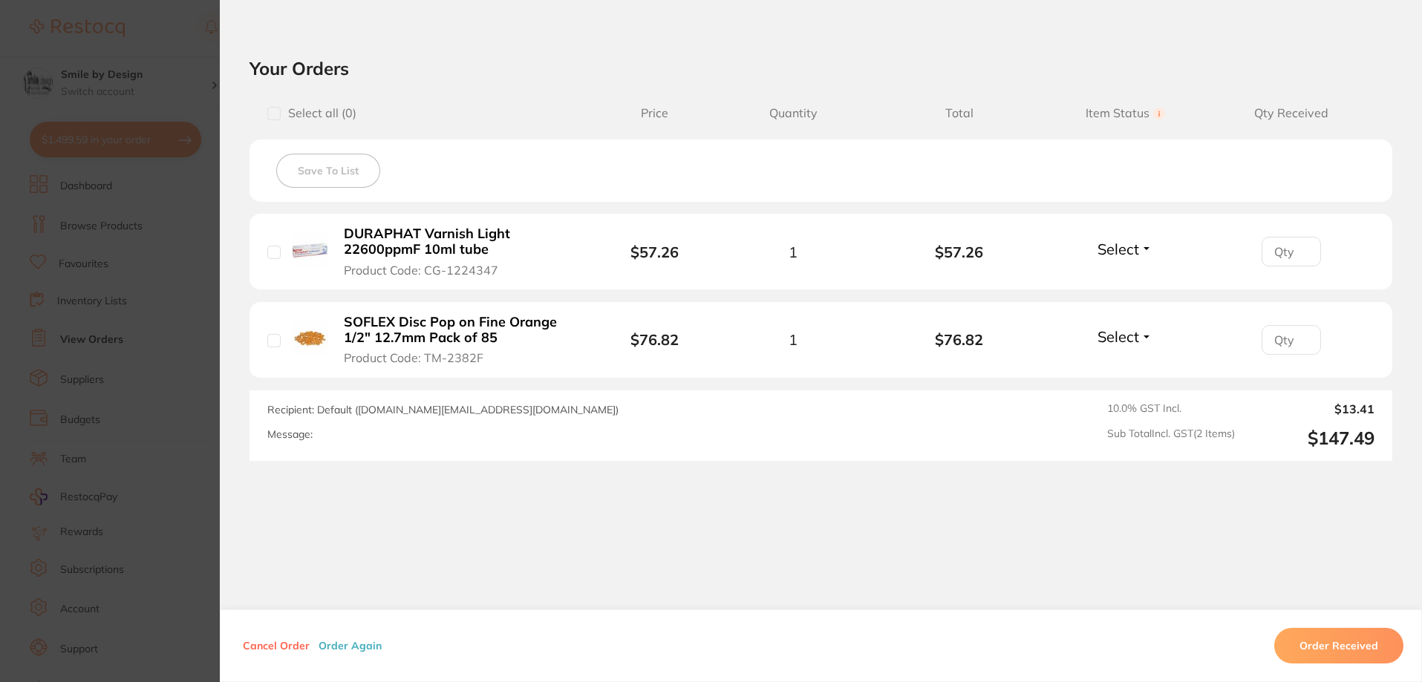
click at [185, 250] on section "Order ID: Restocq- 94679 Order Information Upload Pending Order Date Sept 25 20…" at bounding box center [711, 341] width 1422 height 682
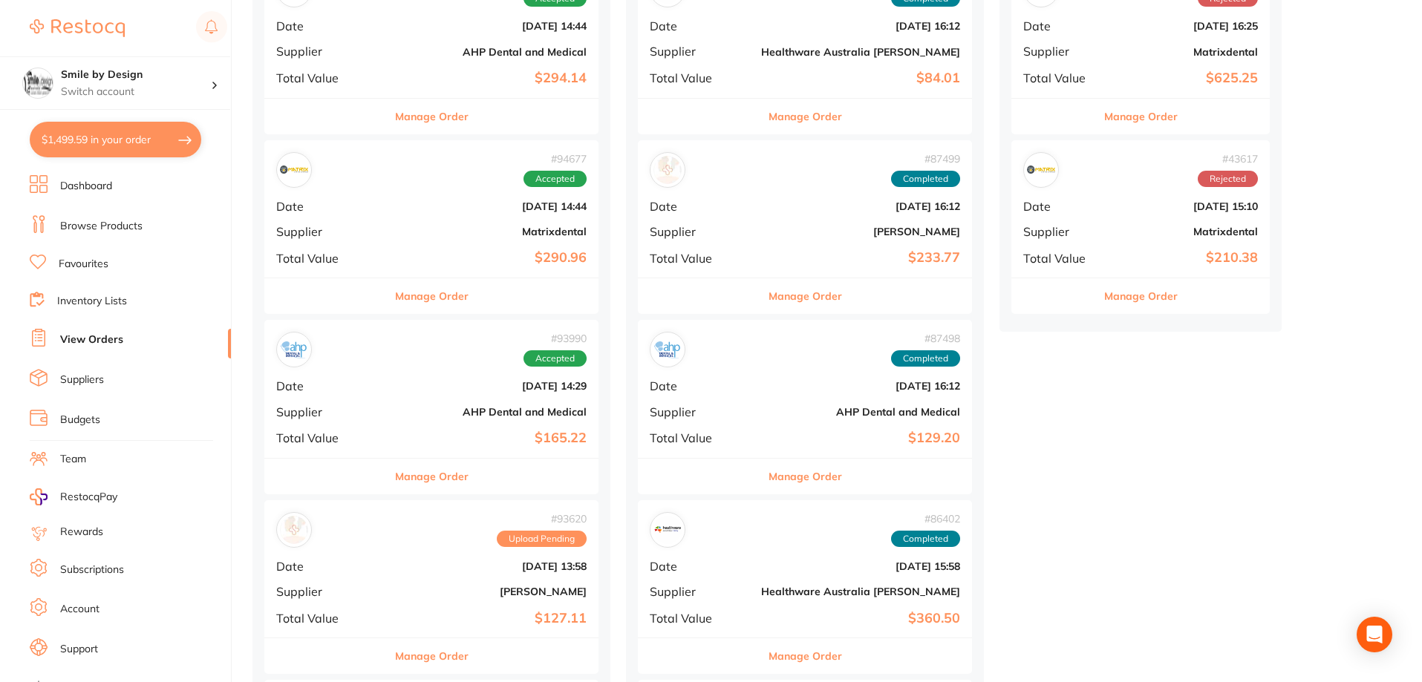
scroll to position [817, 0]
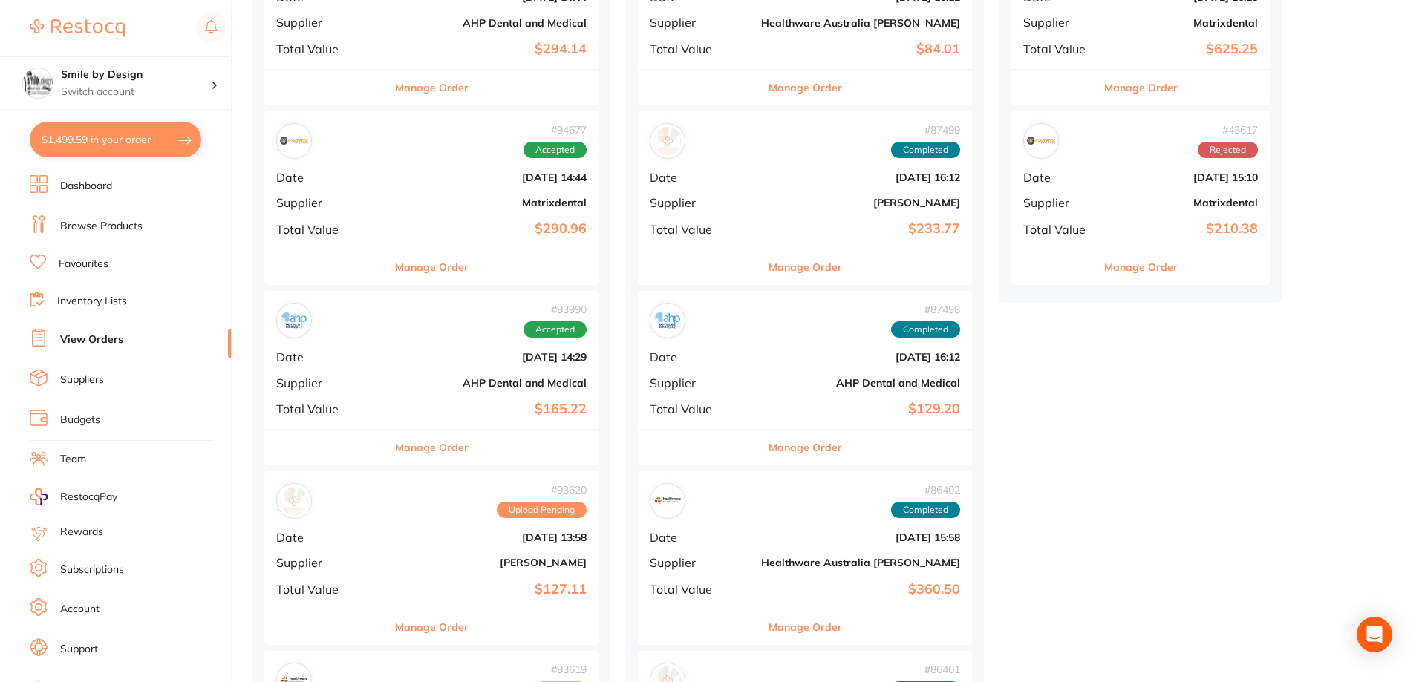
click at [469, 555] on div "# 93620 Upload Pending Date Sept 12 2025, 13:58 Supplier Henry Schein Halas Tot…" at bounding box center [431, 540] width 334 height 137
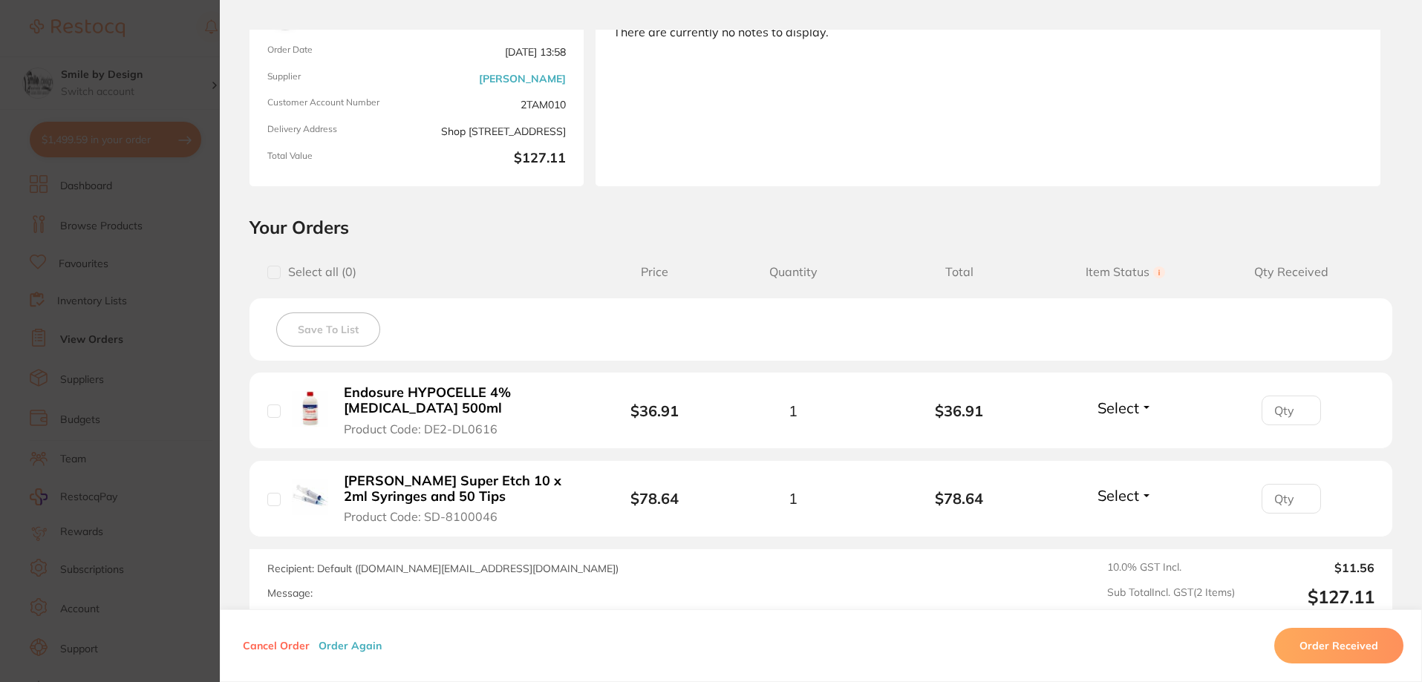
scroll to position [223, 0]
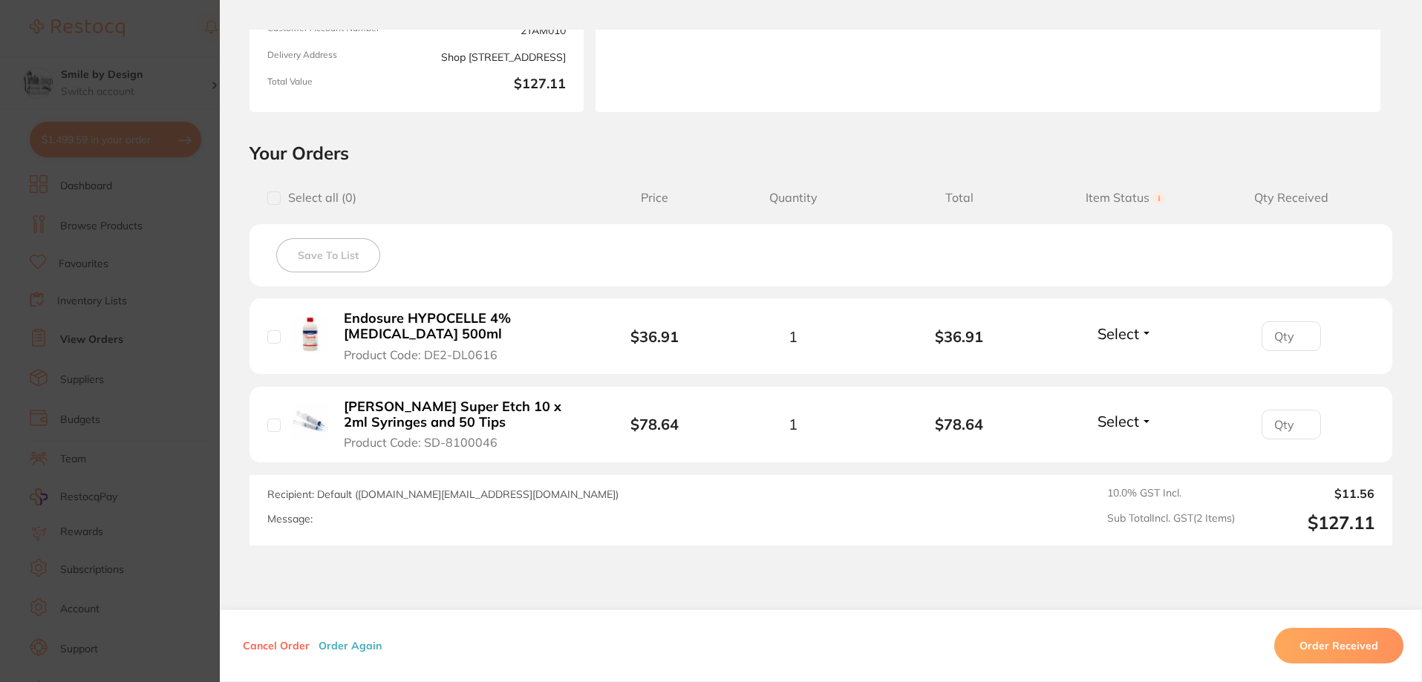
click at [203, 314] on section "Order ID: Restocq- 93620 Order Information Upload Pending Order Date Sept 12 20…" at bounding box center [711, 341] width 1422 height 682
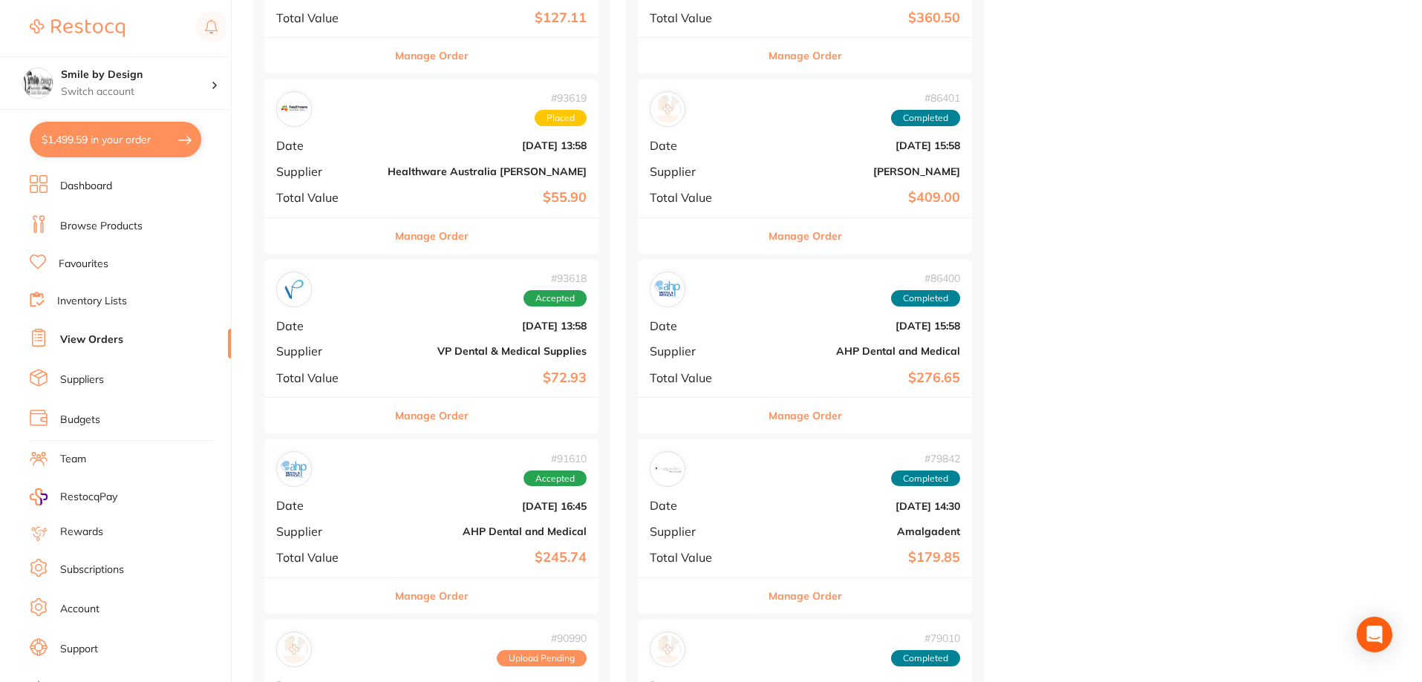
scroll to position [1485, 0]
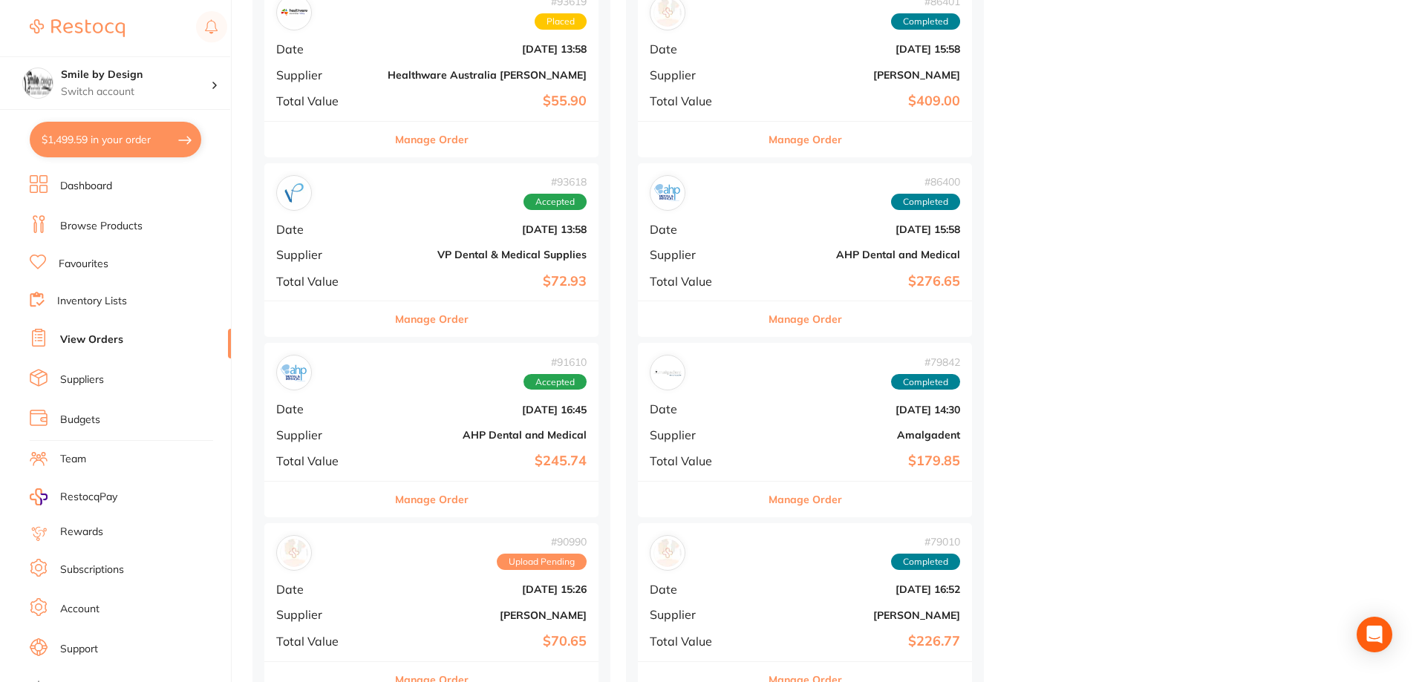
click at [498, 456] on b "$245.74" at bounding box center [487, 462] width 199 height 16
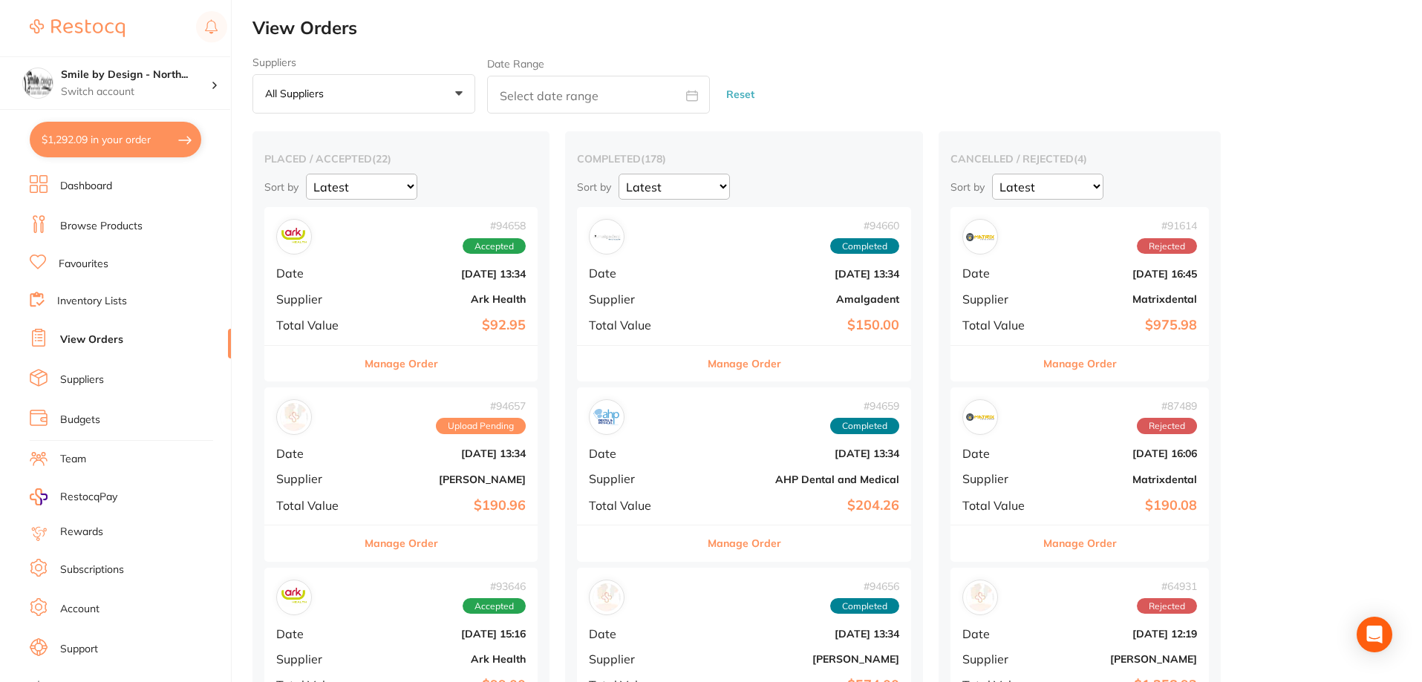
click at [138, 143] on button "$1,292.09 in your order" at bounding box center [116, 140] width 172 height 36
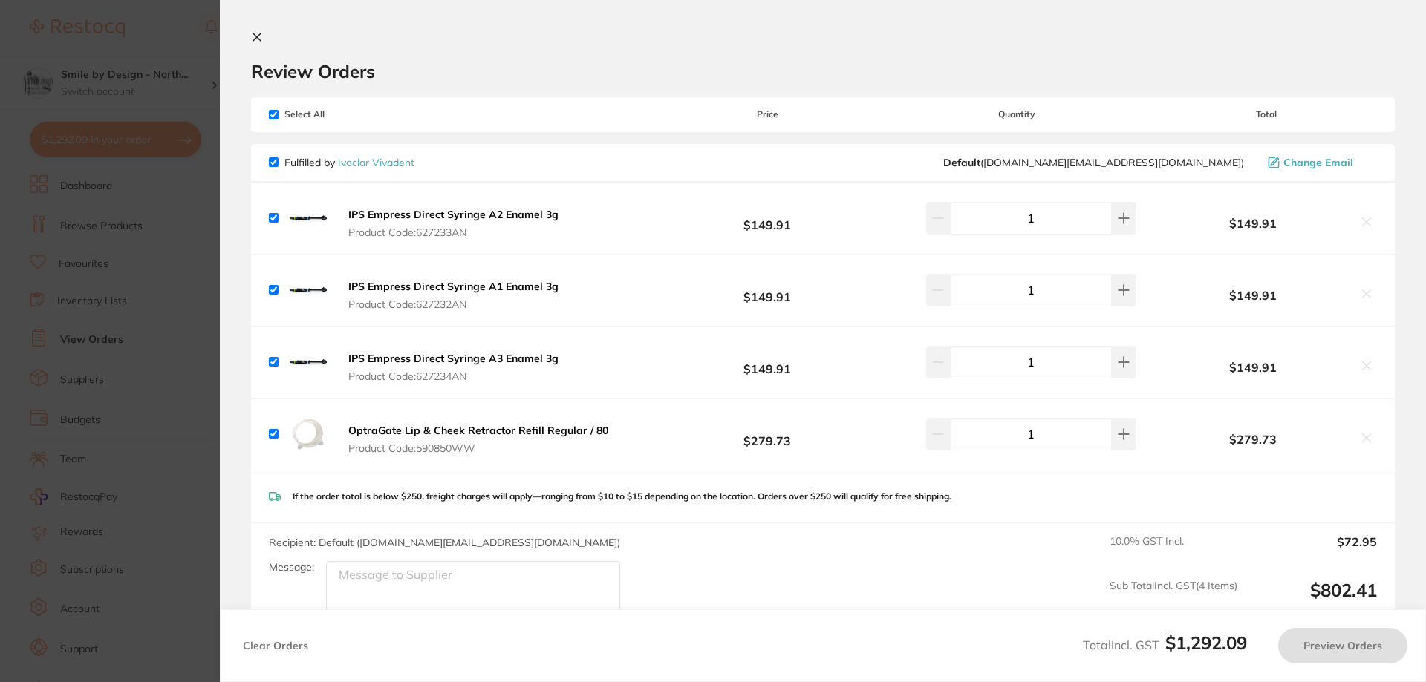
checkbox input "true"
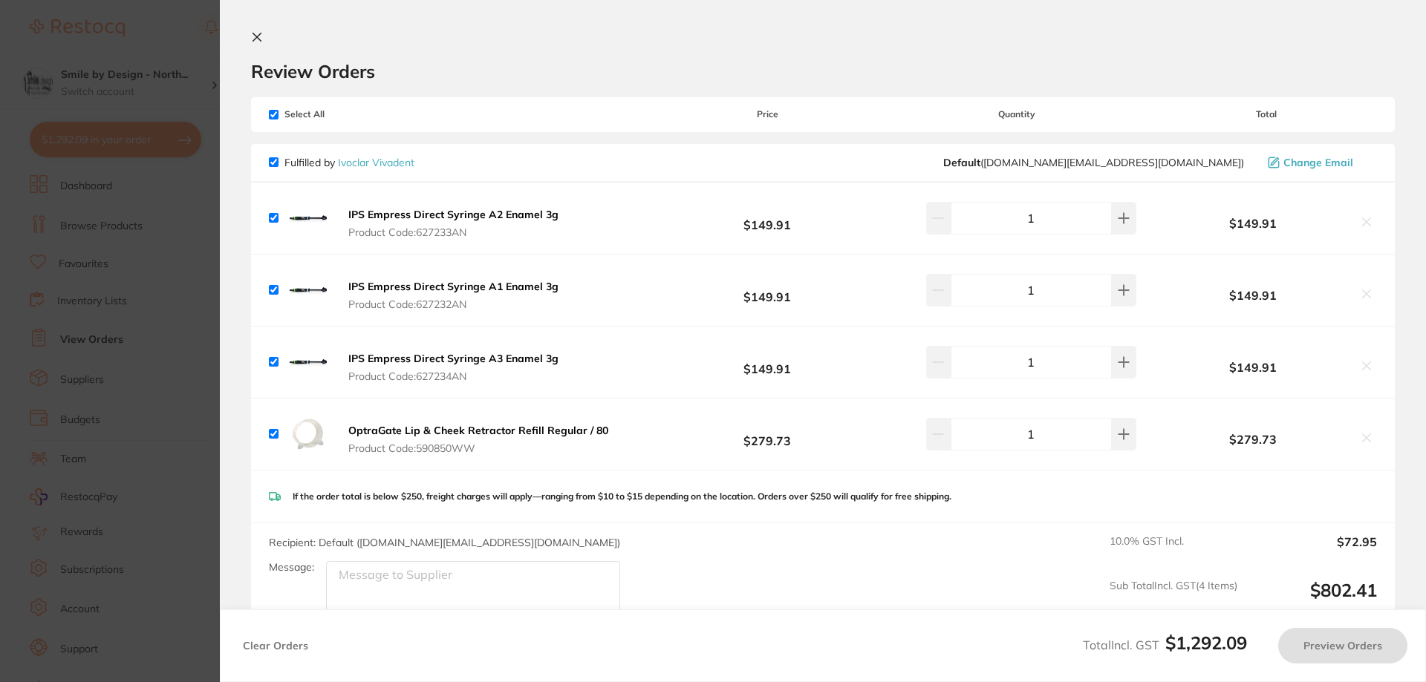
checkbox input "true"
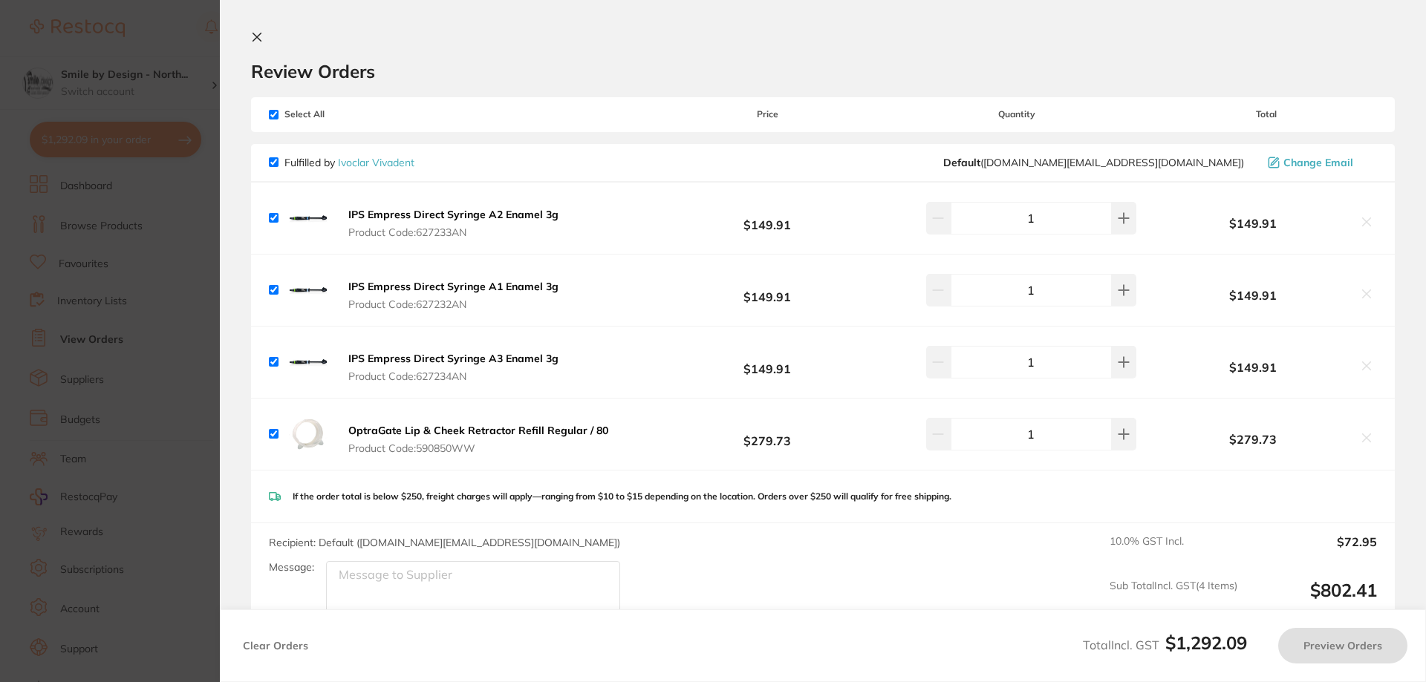
checkbox input "true"
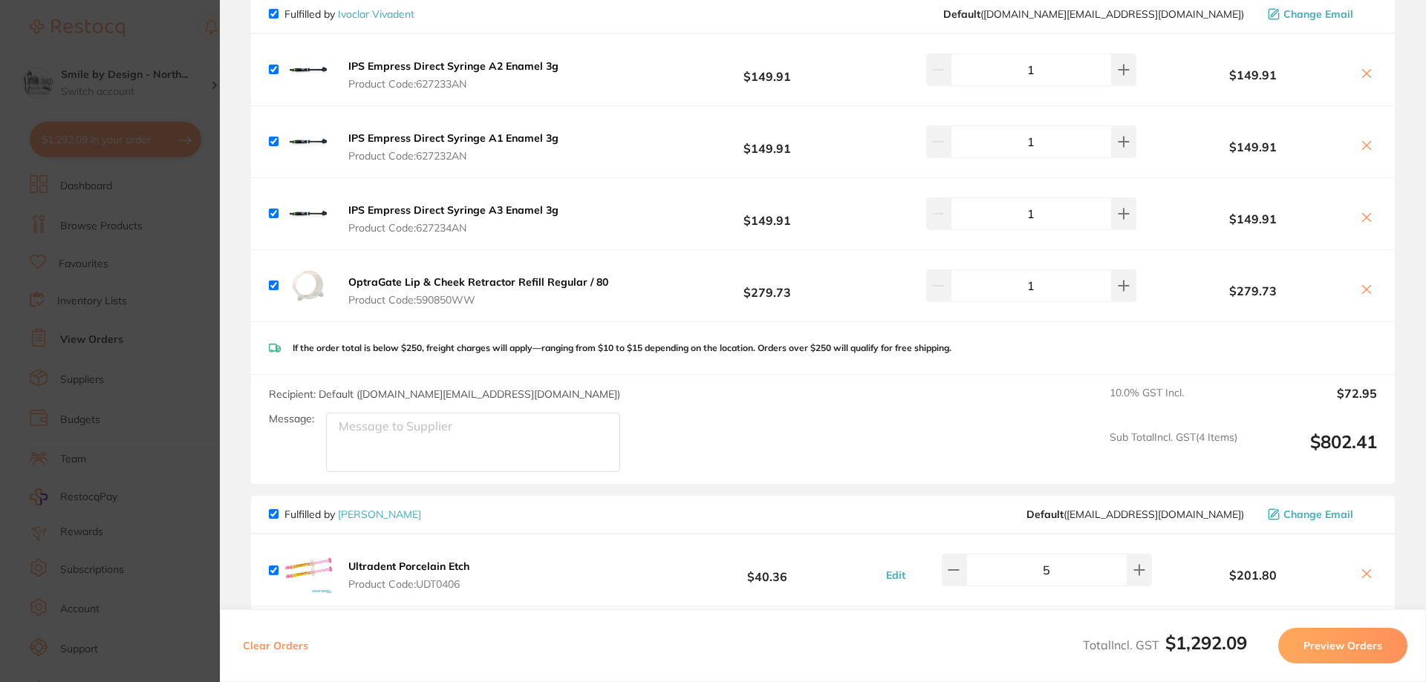
scroll to position [371, 0]
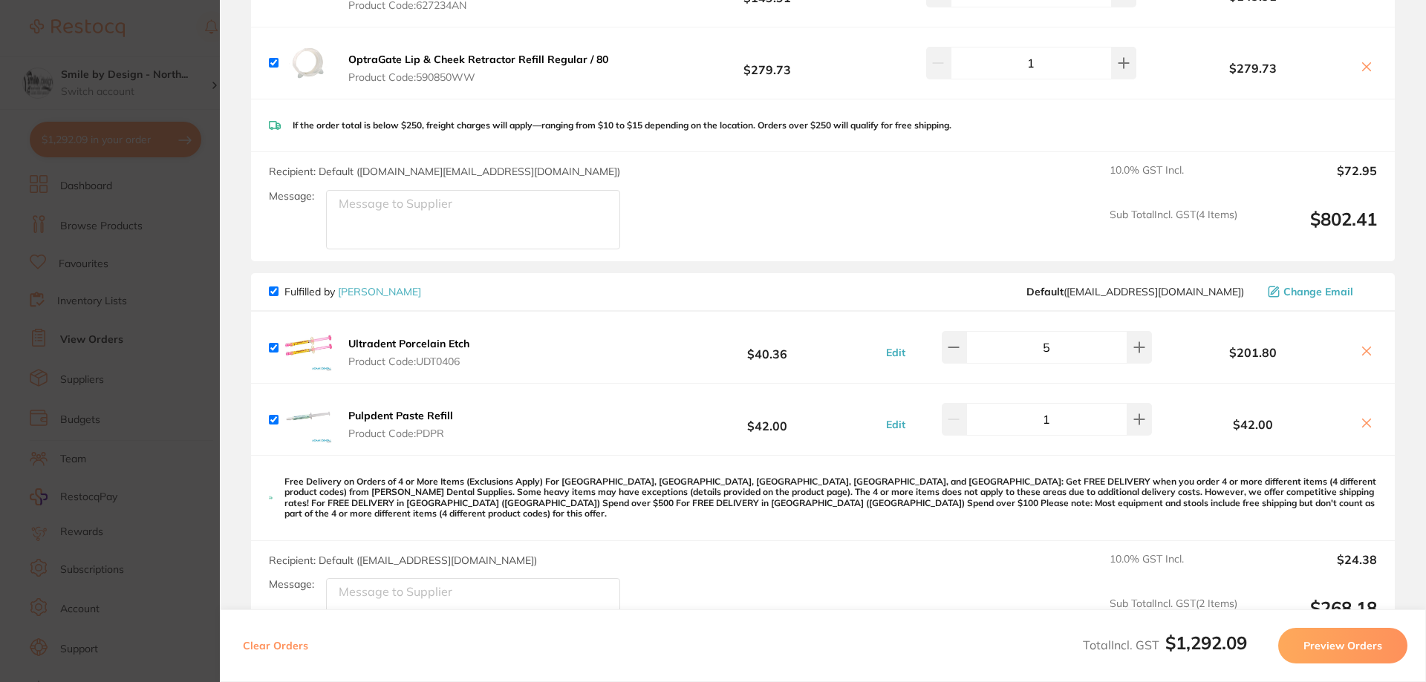
click at [1366, 351] on icon at bounding box center [1366, 351] width 12 height 12
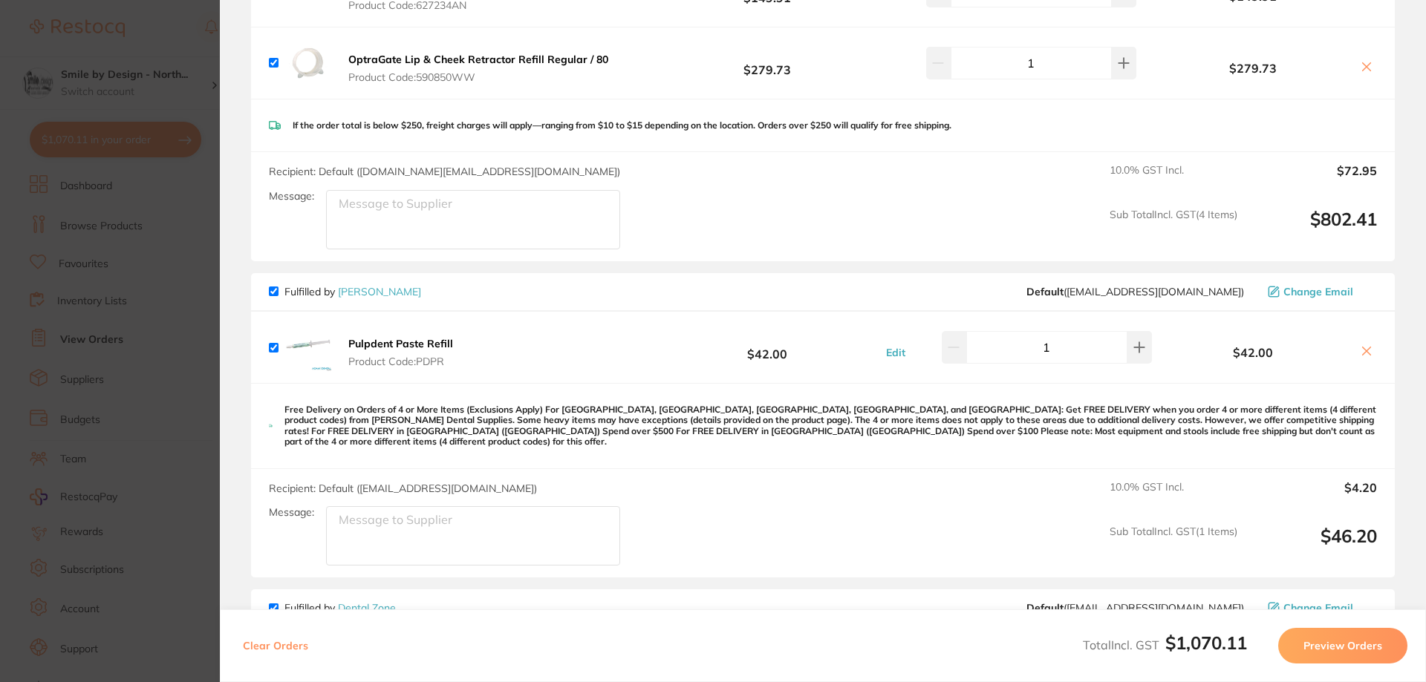
checkbox input "true"
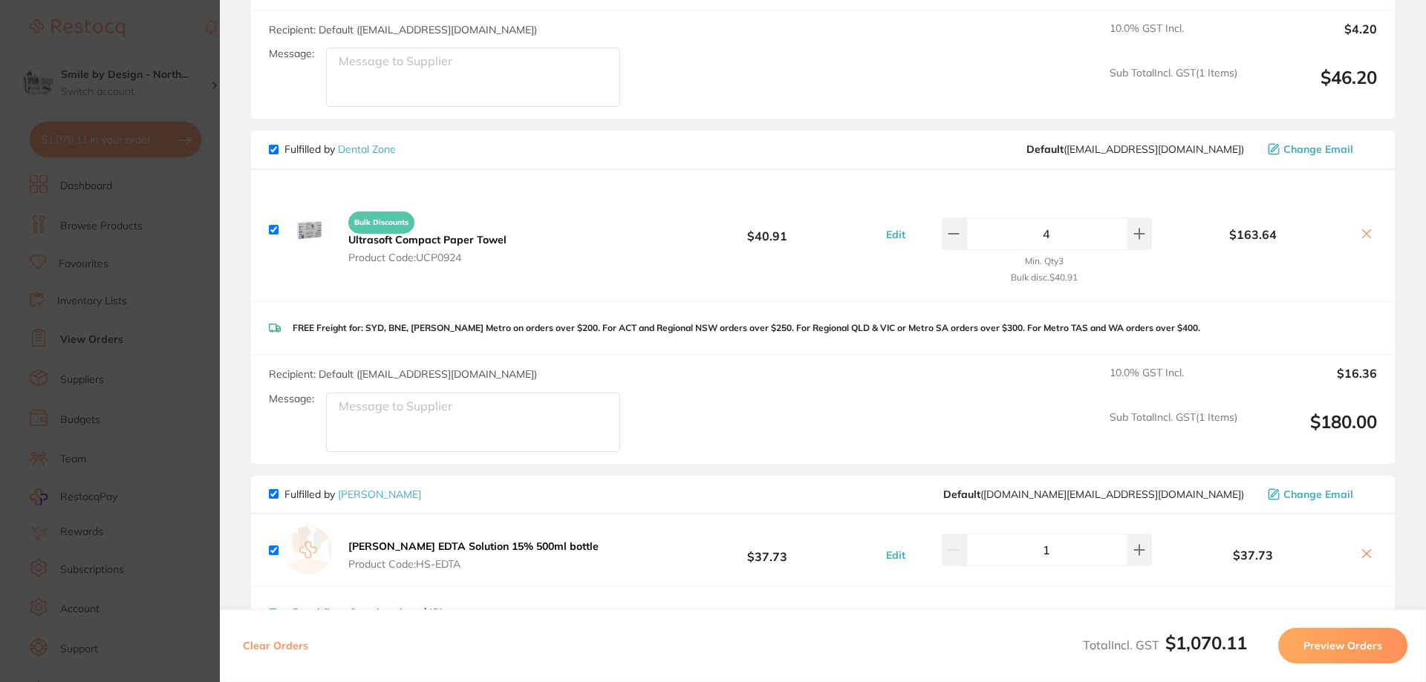
scroll to position [817, 0]
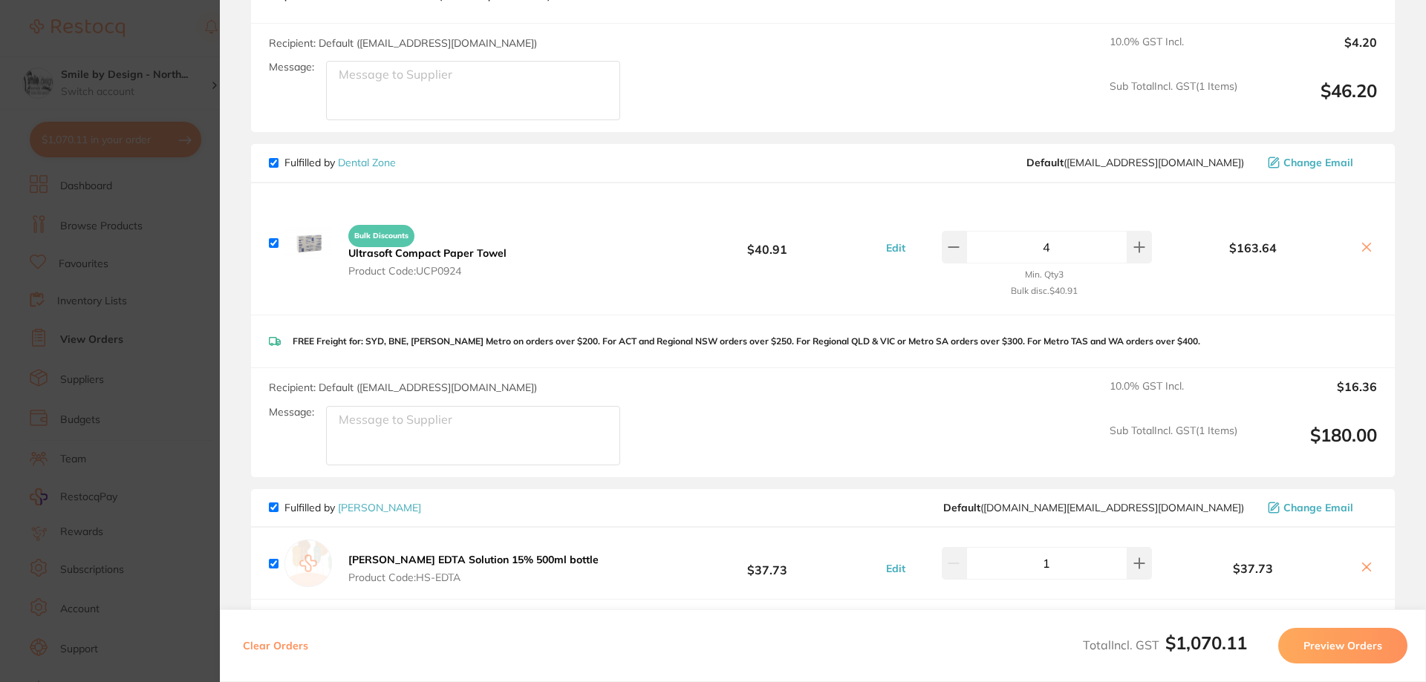
click at [195, 228] on section "Update RRP Set your pre negotiated price for this item. Item Agreed RRP (excl. …" at bounding box center [713, 341] width 1426 height 682
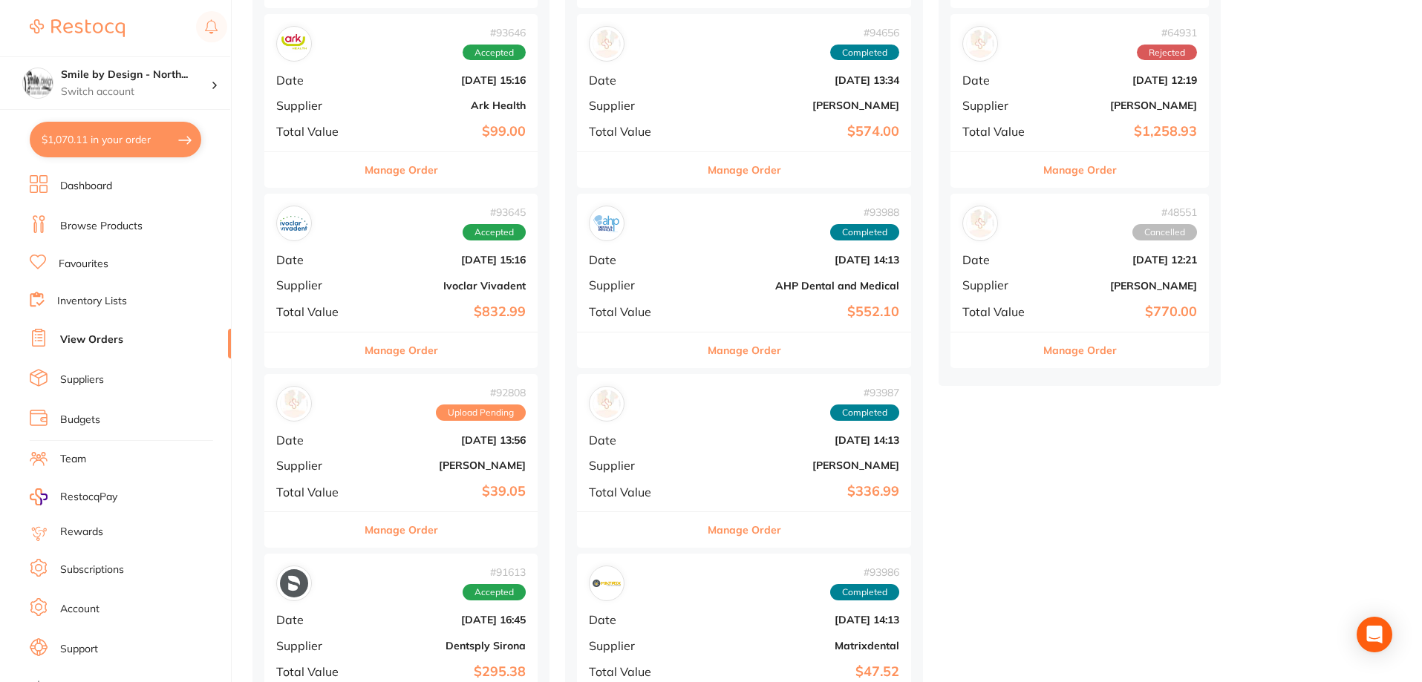
scroll to position [668, 0]
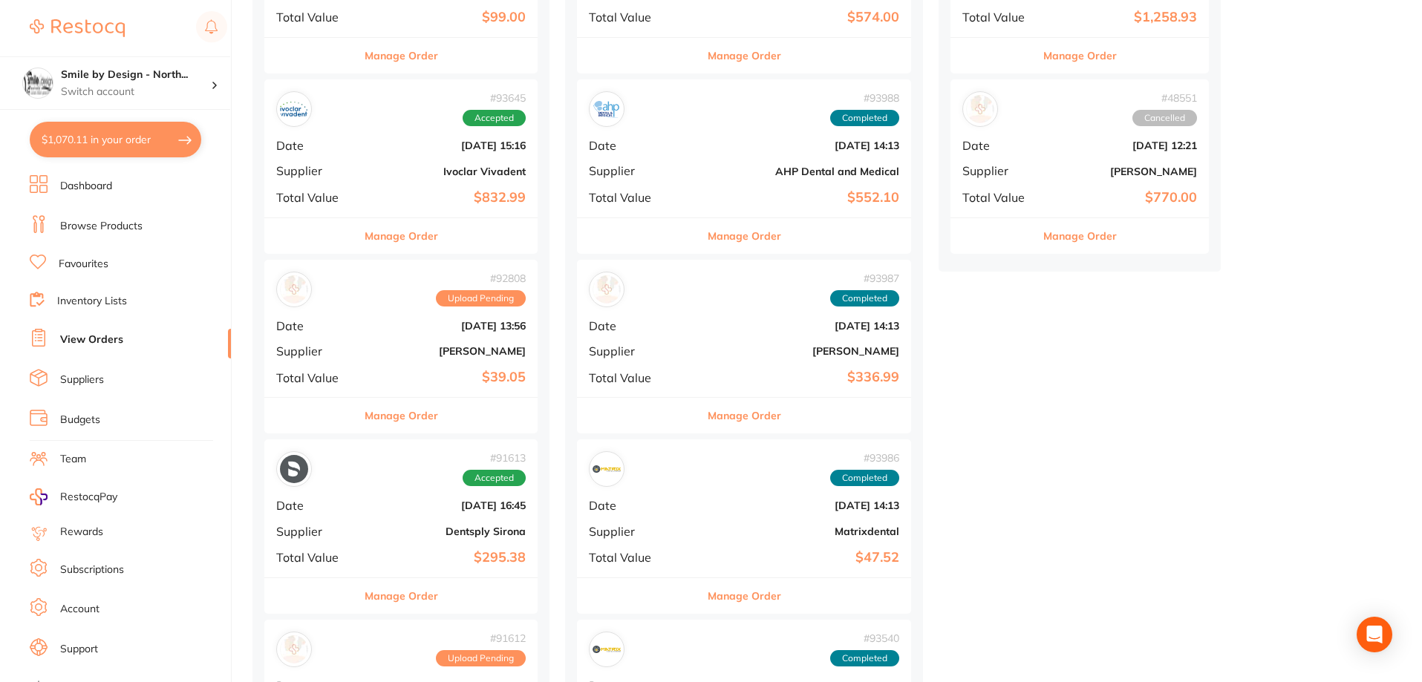
click at [464, 366] on div "# 92808 Upload Pending Date Sept 4 2025, 13:56 Supplier Adam Dental Total Value…" at bounding box center [400, 328] width 273 height 137
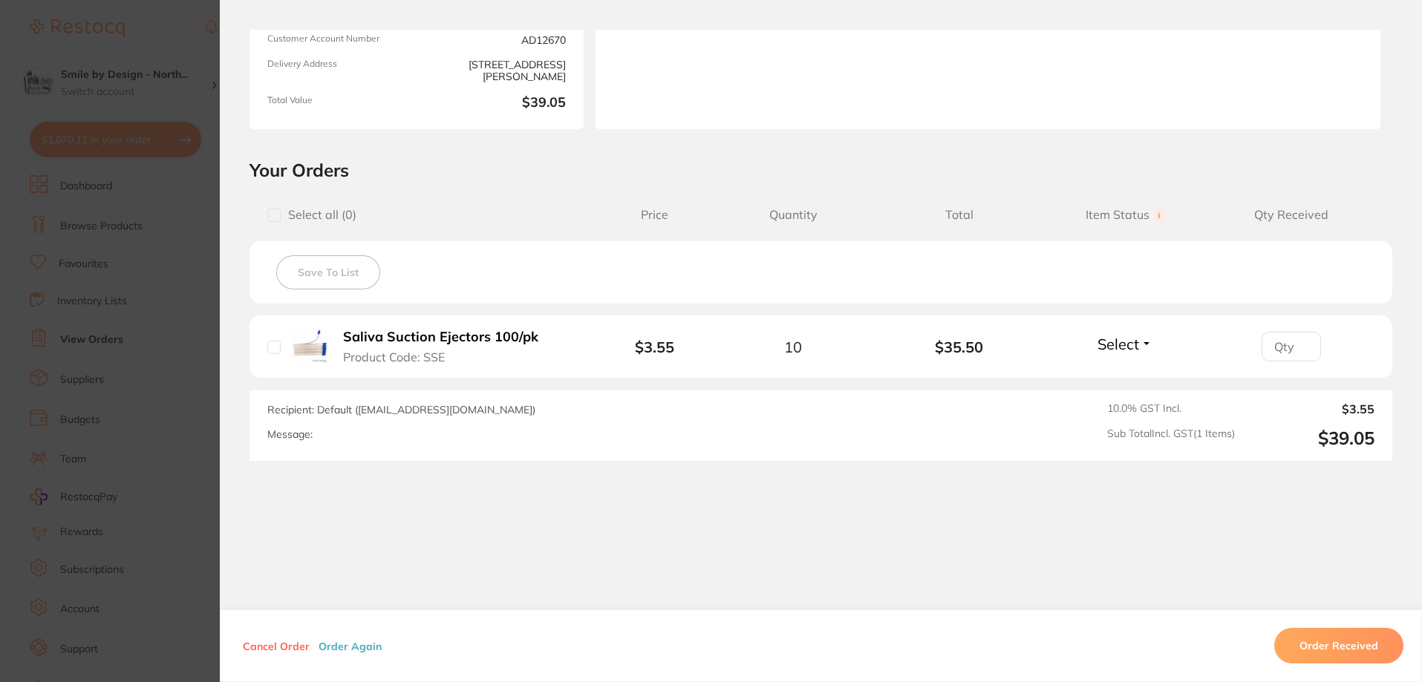
scroll to position [817, 0]
drag, startPoint x: 165, startPoint y: 313, endPoint x: 526, endPoint y: 331, distance: 362.1
click at [165, 315] on section "Order ID: Restocq- 92808 Order Information Upload Pending Order Date Sept 4 202…" at bounding box center [711, 341] width 1422 height 682
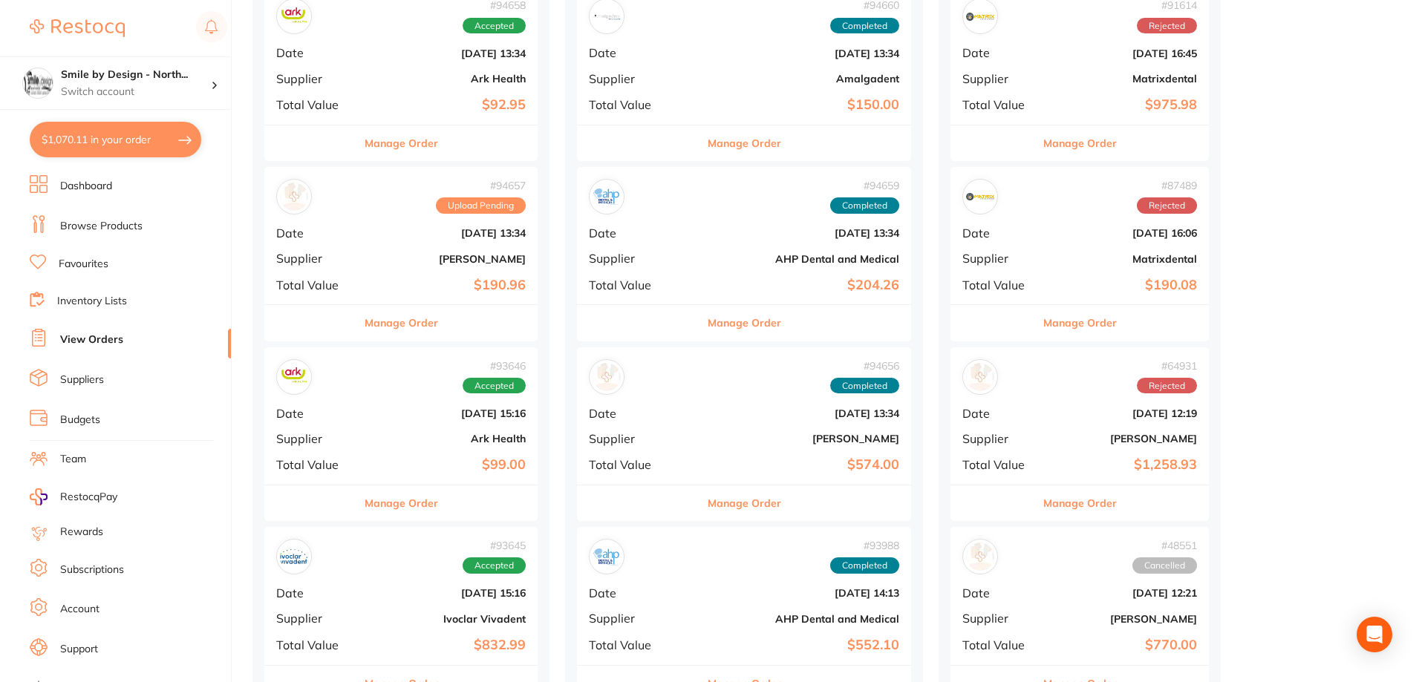
scroll to position [223, 0]
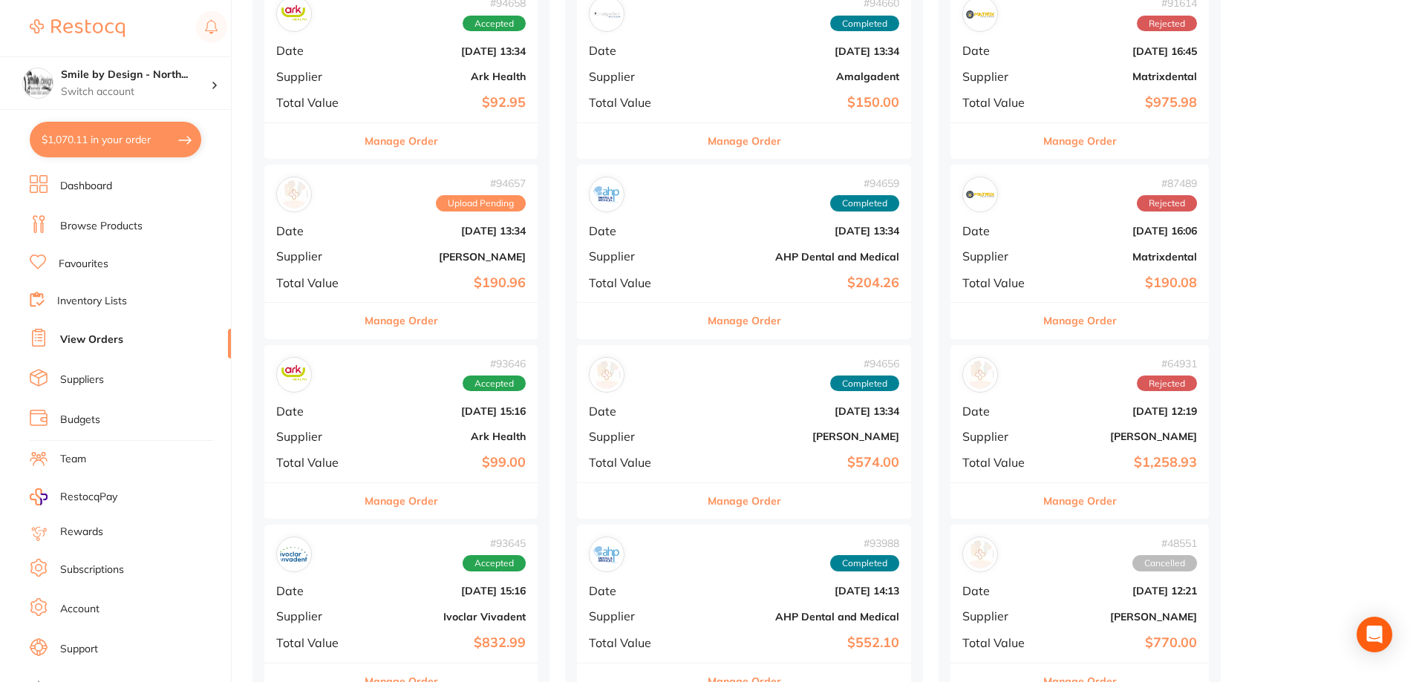
click at [489, 263] on b "[PERSON_NAME]" at bounding box center [447, 257] width 158 height 12
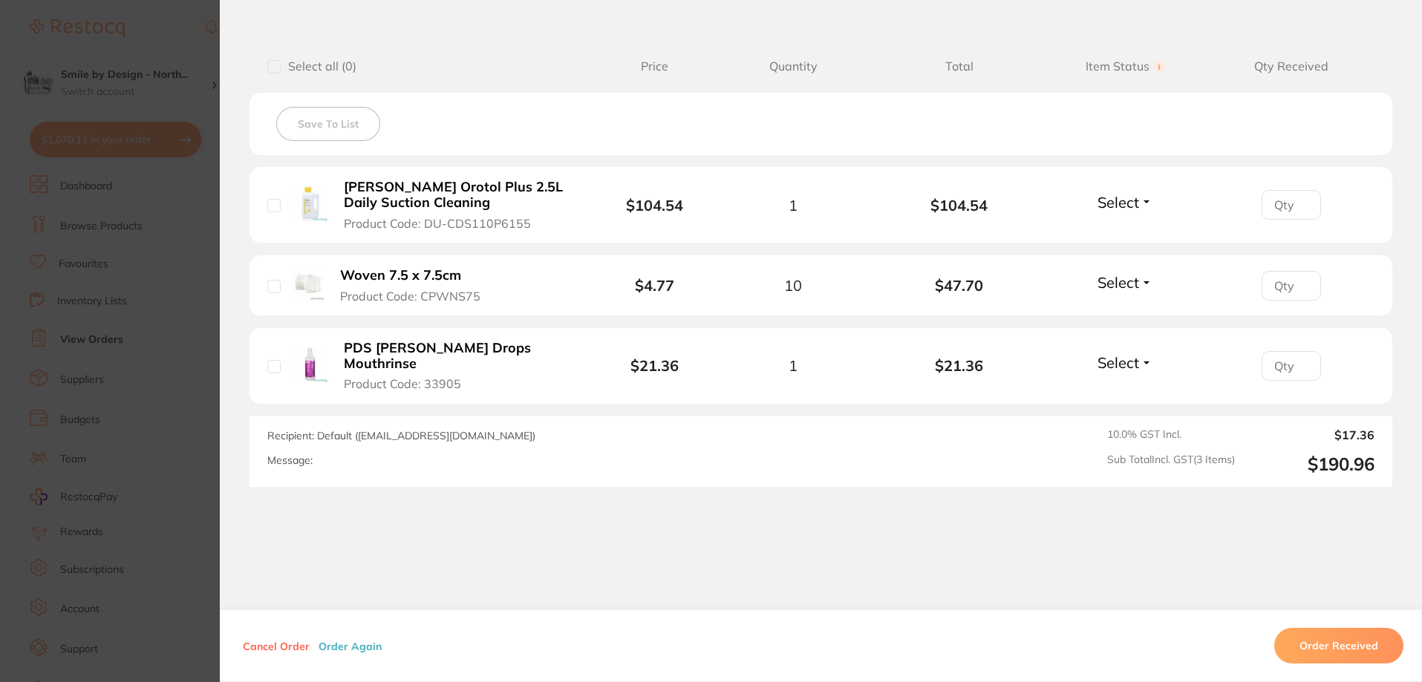
scroll to position [366, 0]
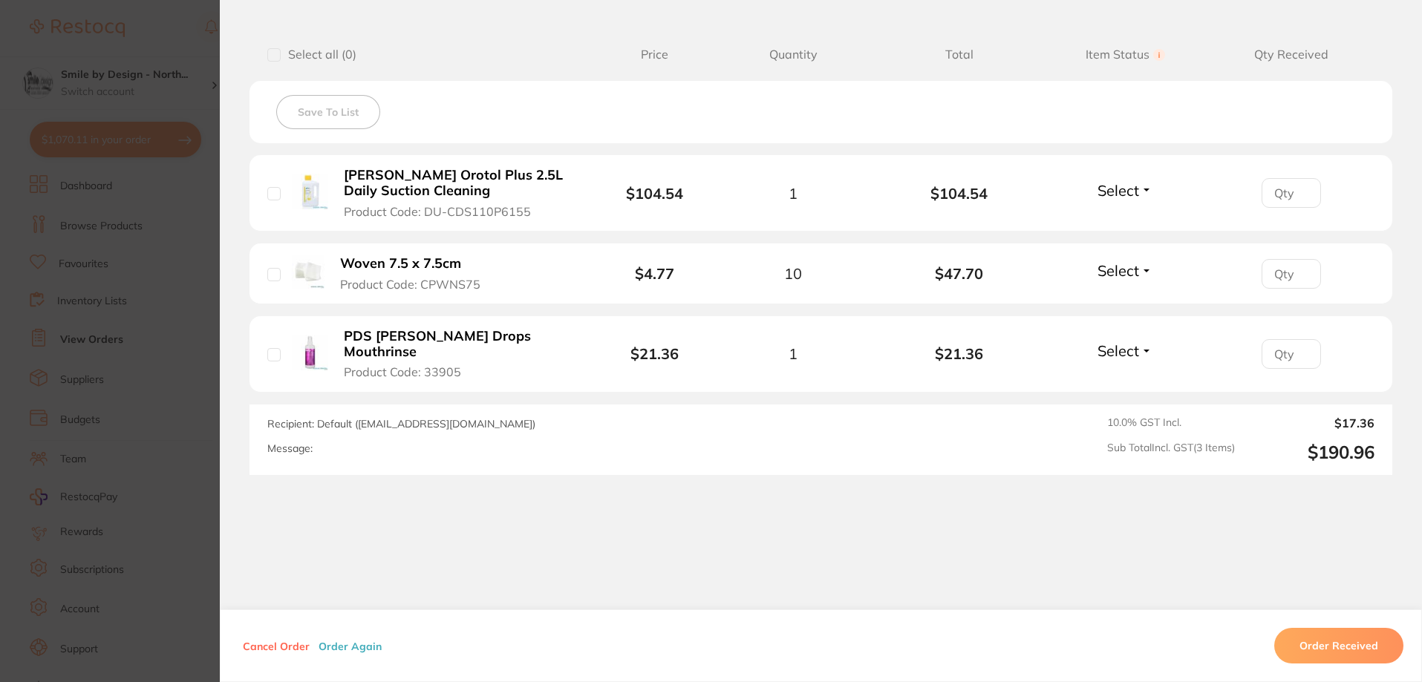
click at [143, 284] on section "Order ID: Restocq- 94657 Order Information Upload Pending Order Date Sept 25 20…" at bounding box center [711, 341] width 1422 height 682
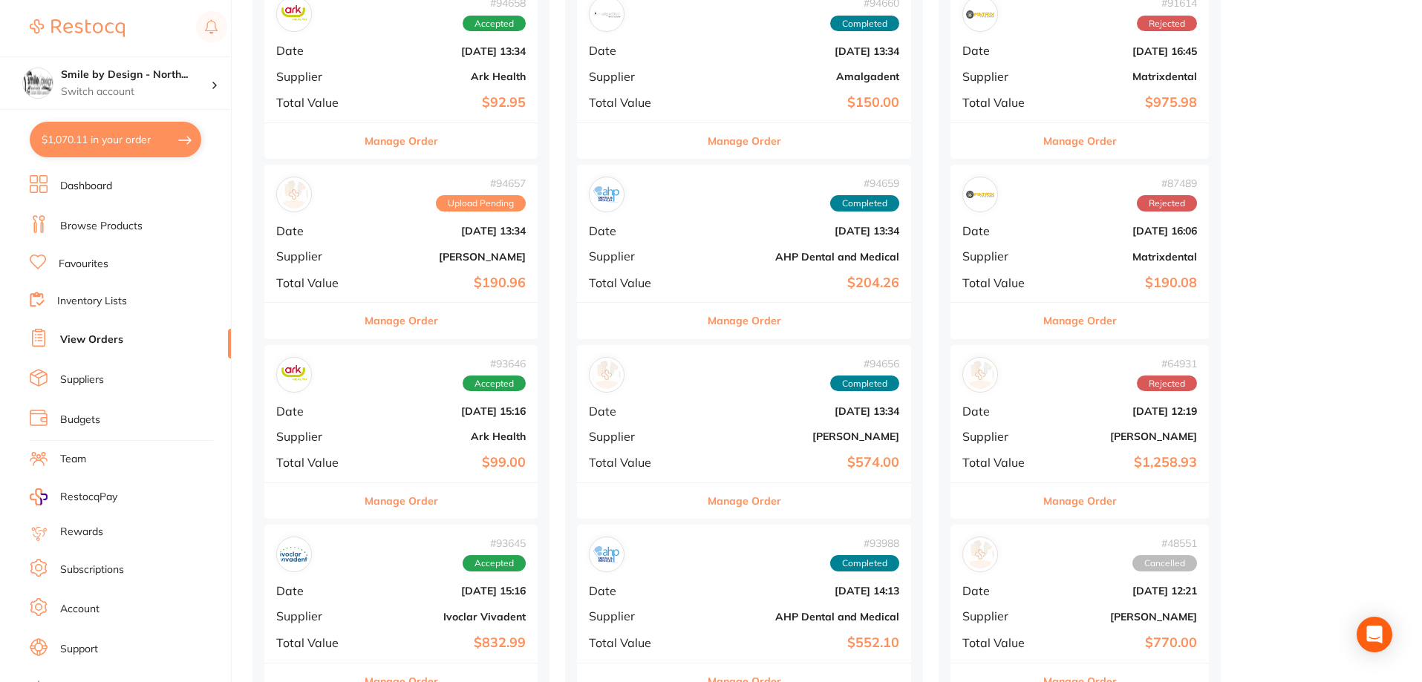
click at [476, 442] on b "Ark Health" at bounding box center [447, 437] width 158 height 12
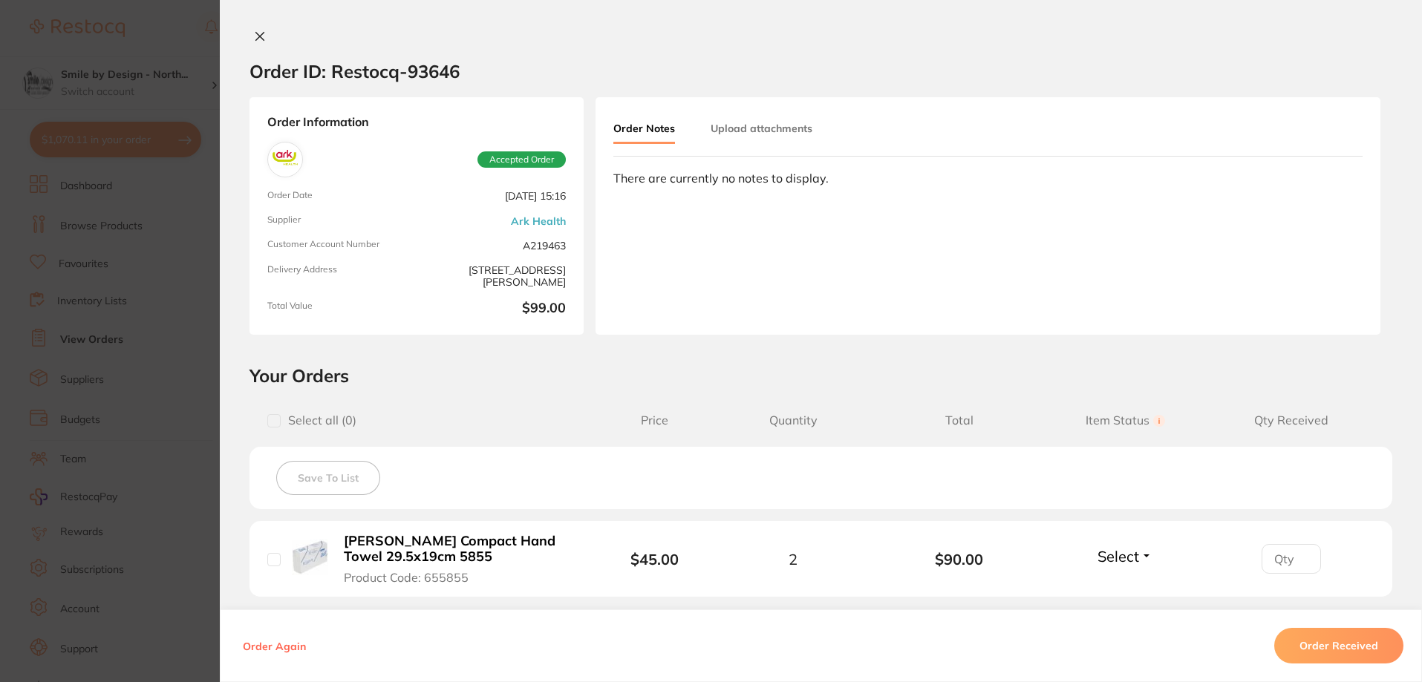
scroll to position [219, 0]
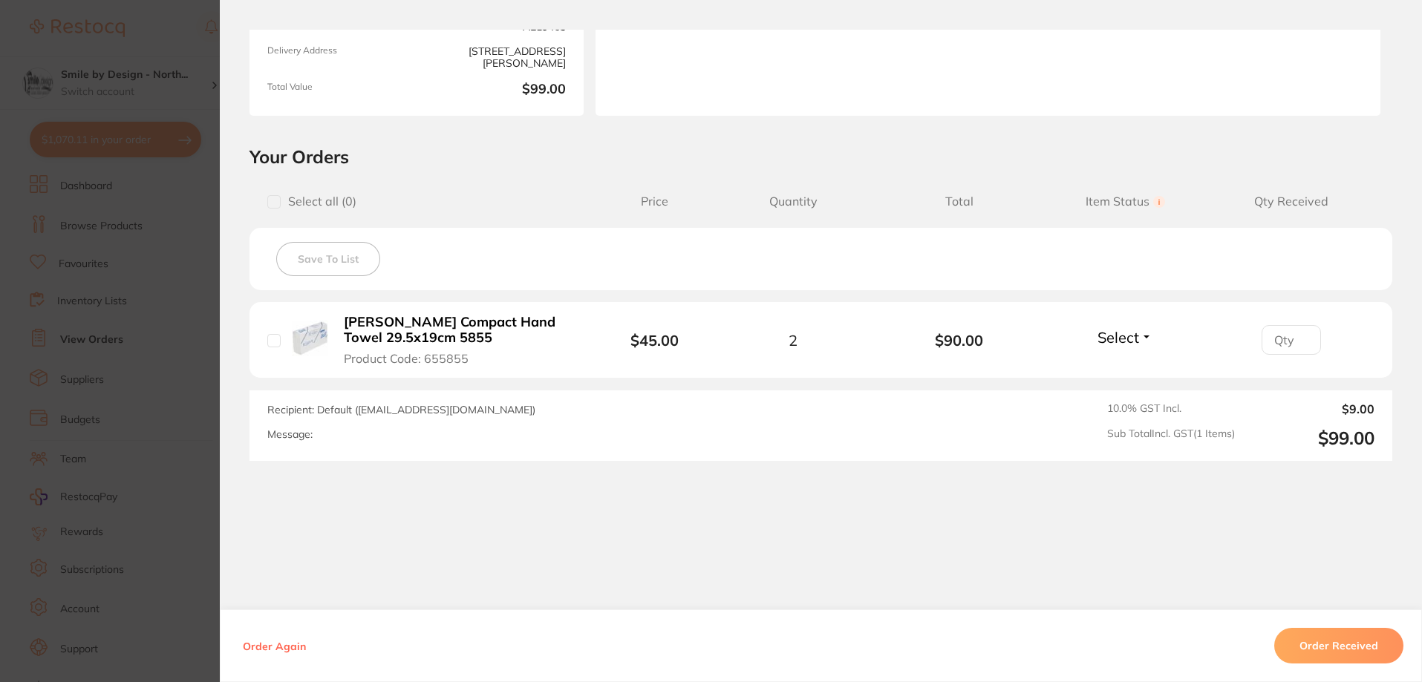
click at [272, 150] on div "Order ID: Restocq- 93646 Order Information Accepted Order Order Date Sept 12 20…" at bounding box center [821, 356] width 1202 height 653
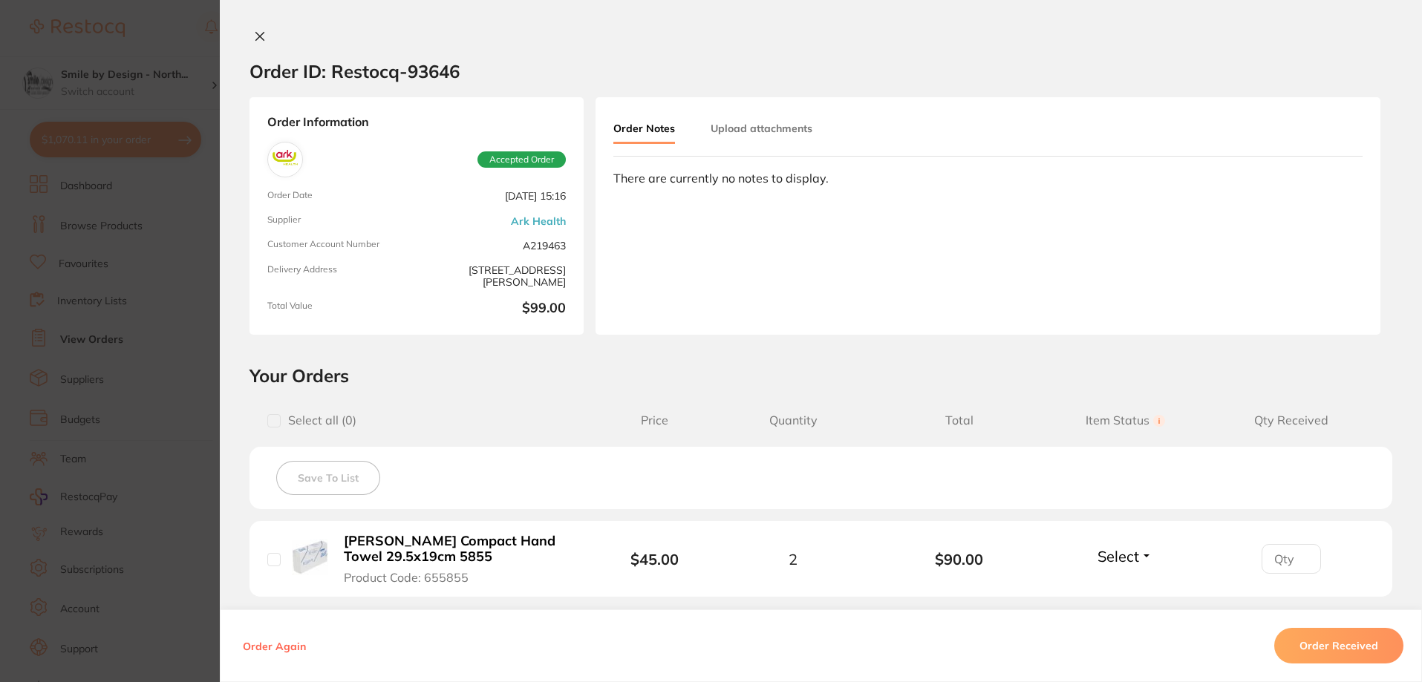
scroll to position [0, 0]
click at [256, 36] on icon at bounding box center [260, 37] width 8 height 8
